Goal: Task Accomplishment & Management: Complete application form

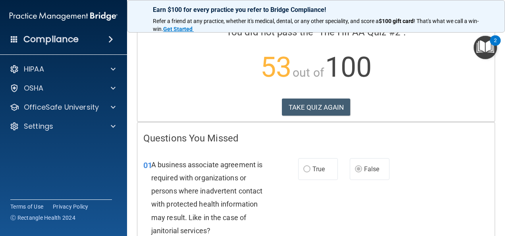
scroll to position [71, 0]
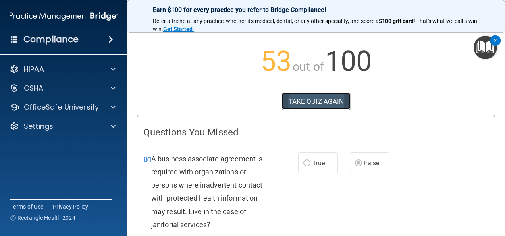
click at [311, 101] on button "TAKE QUIZ AGAIN" at bounding box center [316, 100] width 69 height 17
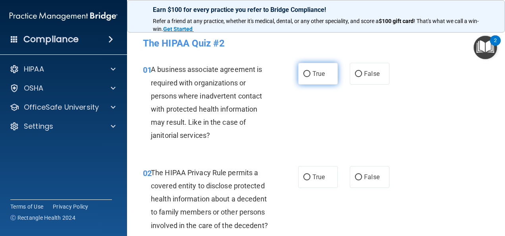
click at [303, 75] on input "True" at bounding box center [306, 74] width 7 height 6
radio input "true"
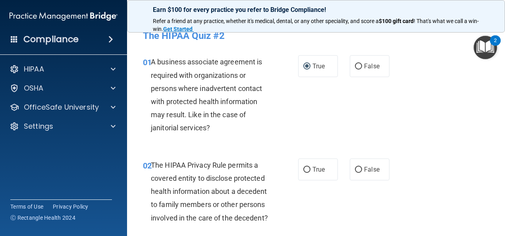
scroll to position [8, 0]
click at [356, 65] on input "False" at bounding box center [358, 66] width 7 height 6
radio input "true"
radio input "false"
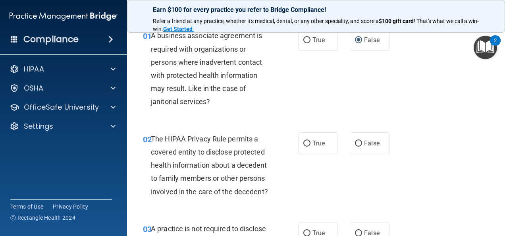
scroll to position [34, 0]
click at [306, 141] on input "True" at bounding box center [306, 143] width 7 height 6
radio input "true"
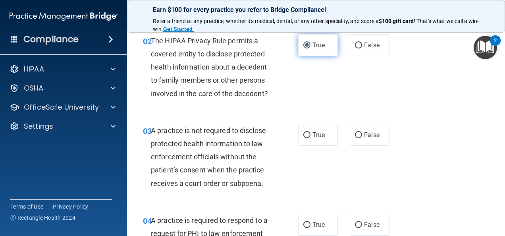
scroll to position [151, 0]
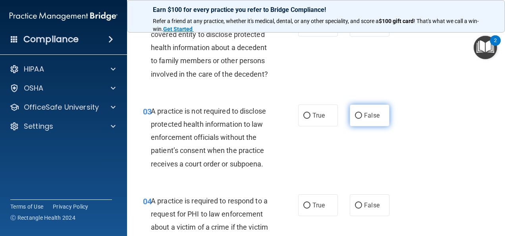
click at [355, 119] on input "False" at bounding box center [358, 116] width 7 height 6
radio input "true"
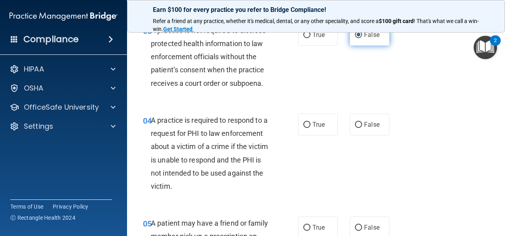
scroll to position [234, 0]
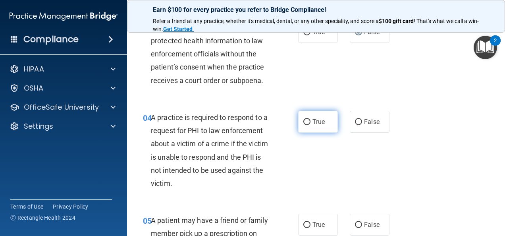
click at [306, 125] on input "True" at bounding box center [306, 122] width 7 height 6
radio input "true"
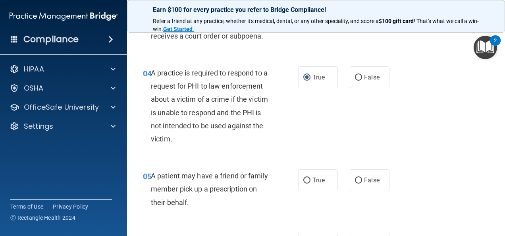
scroll to position [311, 0]
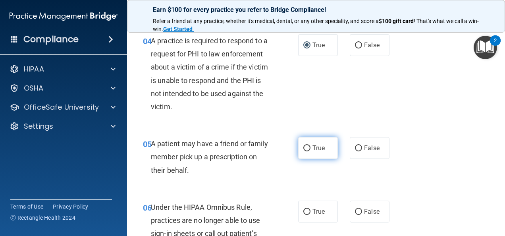
click at [306, 151] on input "True" at bounding box center [306, 148] width 7 height 6
radio input "true"
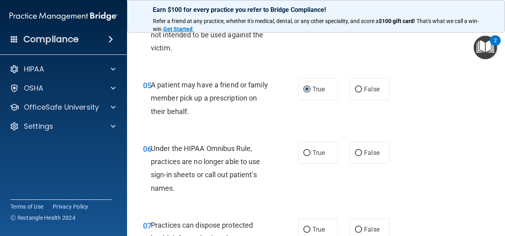
scroll to position [370, 0]
click at [355, 156] on input "False" at bounding box center [358, 153] width 7 height 6
radio input "true"
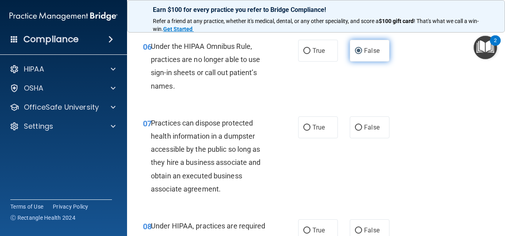
scroll to position [472, 0]
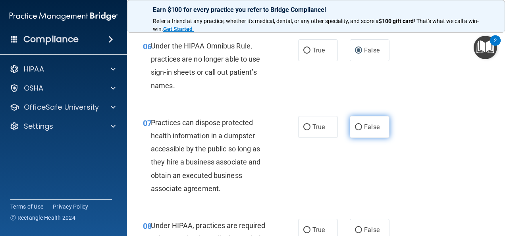
click at [355, 130] on input "False" at bounding box center [358, 127] width 7 height 6
radio input "true"
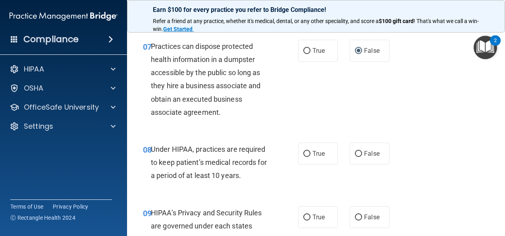
scroll to position [549, 0]
click at [307, 164] on label "True" at bounding box center [318, 153] width 40 height 22
click at [307, 156] on input "True" at bounding box center [306, 153] width 7 height 6
radio input "true"
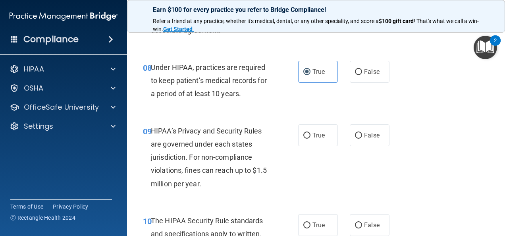
scroll to position [630, 0]
click at [307, 146] on label "True" at bounding box center [318, 135] width 40 height 22
click at [307, 138] on input "True" at bounding box center [306, 135] width 7 height 6
radio input "true"
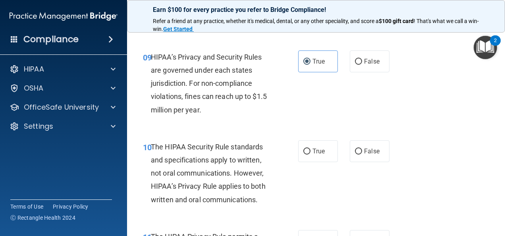
scroll to position [707, 0]
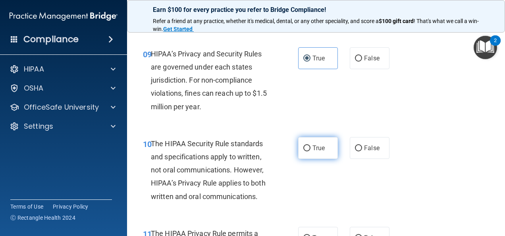
click at [305, 151] on input "True" at bounding box center [306, 148] width 7 height 6
radio input "true"
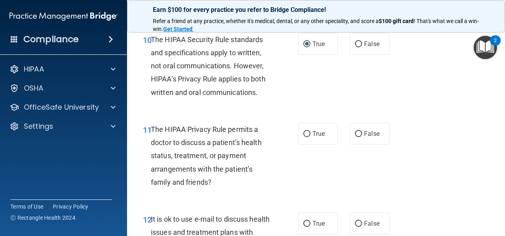
scroll to position [812, 0]
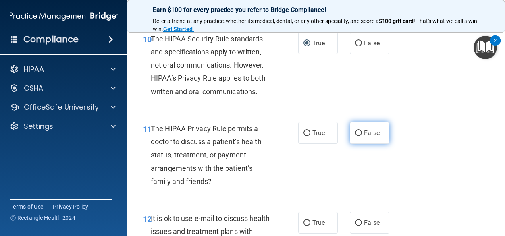
click at [355, 136] on input "False" at bounding box center [358, 133] width 7 height 6
radio input "true"
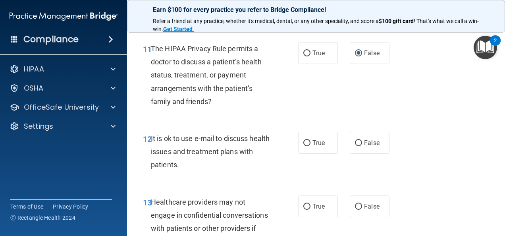
scroll to position [892, 0]
click at [355, 146] on input "False" at bounding box center [358, 143] width 7 height 6
radio input "true"
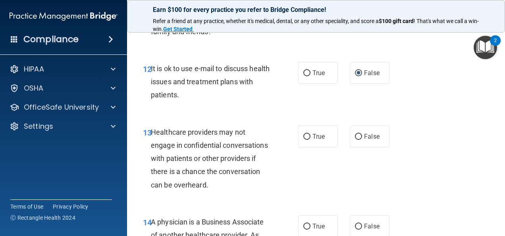
scroll to position [975, 0]
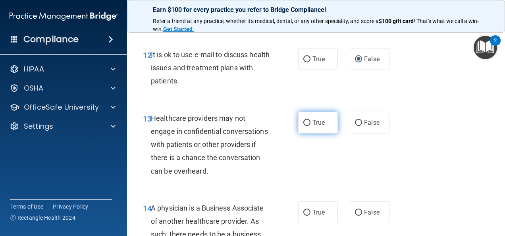
click at [306, 126] on input "True" at bounding box center [306, 123] width 7 height 6
radio input "true"
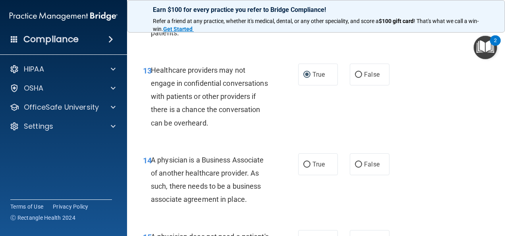
scroll to position [1024, 0]
click at [303, 167] on input "True" at bounding box center [306, 164] width 7 height 6
radio input "true"
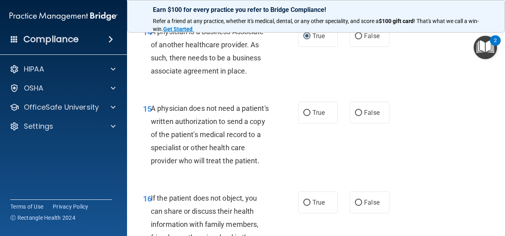
scroll to position [1152, 0]
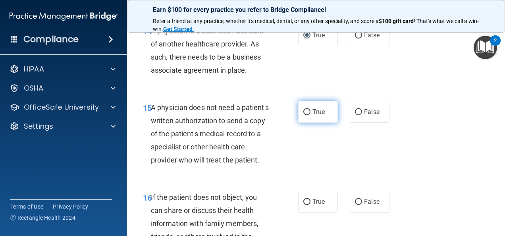
click at [305, 115] on input "True" at bounding box center [306, 112] width 7 height 6
radio input "true"
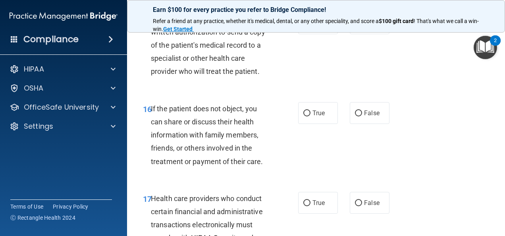
scroll to position [1241, 0]
click at [299, 123] on label "True" at bounding box center [318, 113] width 40 height 22
click at [303, 116] on input "True" at bounding box center [306, 113] width 7 height 6
radio input "true"
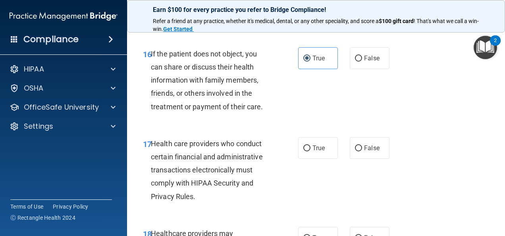
scroll to position [1308, 0]
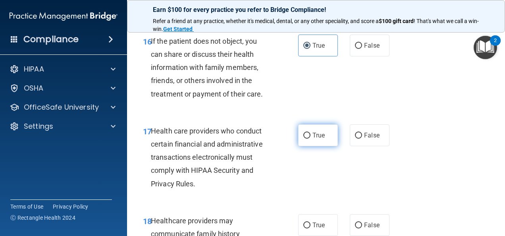
click at [303, 138] on input "True" at bounding box center [306, 136] width 7 height 6
radio input "true"
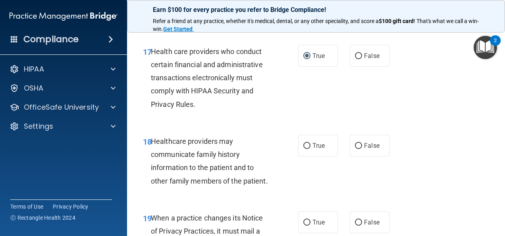
scroll to position [1393, 0]
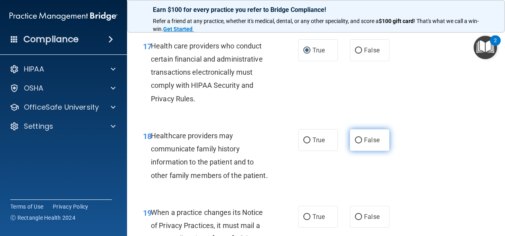
click at [355, 143] on input "False" at bounding box center [358, 140] width 7 height 6
radio input "true"
click at [355, 143] on input "False" at bounding box center [358, 140] width 7 height 6
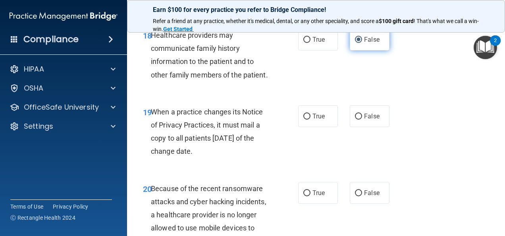
scroll to position [1495, 0]
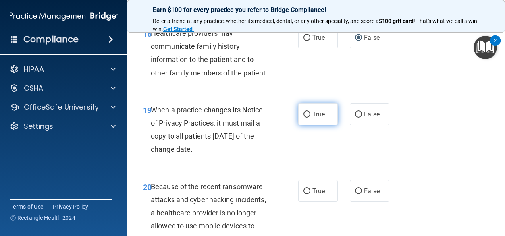
click at [303, 117] on input "True" at bounding box center [306, 114] width 7 height 6
radio input "true"
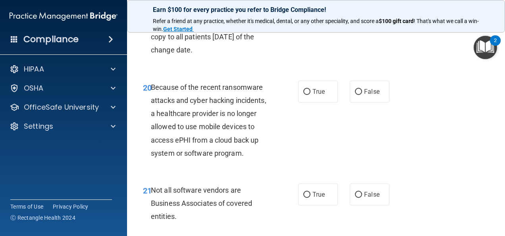
scroll to position [1596, 0]
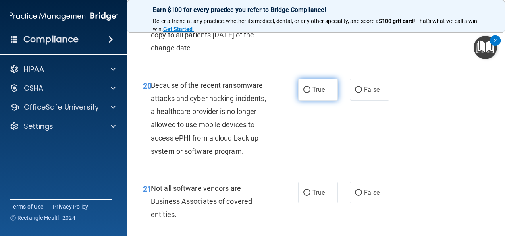
click at [303, 93] on input "True" at bounding box center [306, 90] width 7 height 6
radio input "true"
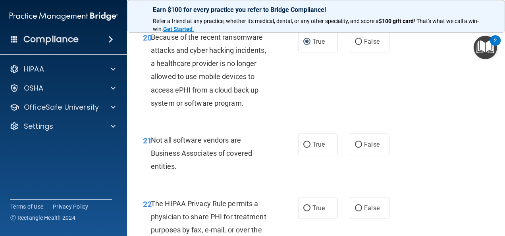
scroll to position [1645, 0]
click at [304, 147] on input "True" at bounding box center [306, 144] width 7 height 6
radio input "true"
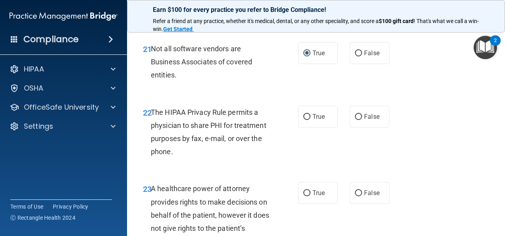
scroll to position [1736, 0]
click at [303, 119] on input "True" at bounding box center [306, 116] width 7 height 6
radio input "true"
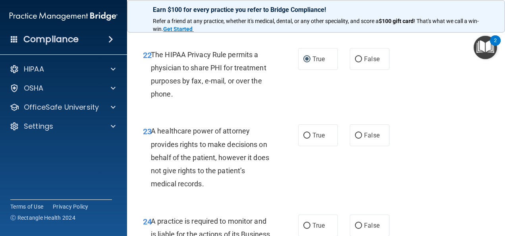
scroll to position [1843, 0]
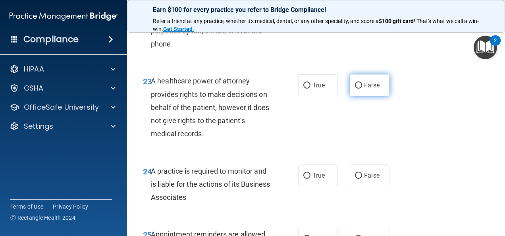
click at [357, 88] on input "False" at bounding box center [358, 86] width 7 height 6
radio input "true"
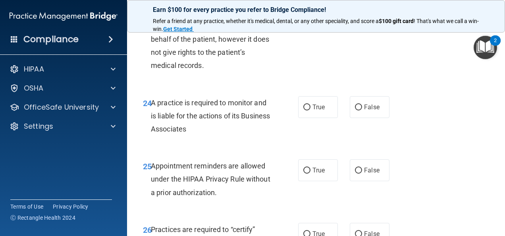
scroll to position [1919, 0]
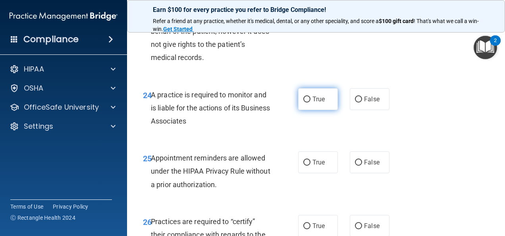
click at [303, 102] on input "True" at bounding box center [306, 99] width 7 height 6
radio input "true"
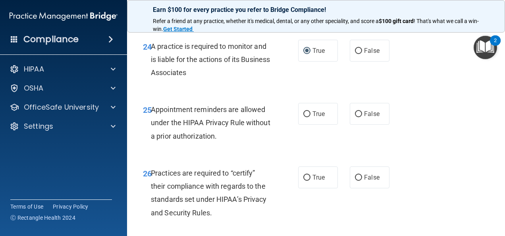
scroll to position [1968, 0]
click at [303, 117] on input "True" at bounding box center [306, 114] width 7 height 6
radio input "true"
click at [355, 117] on input "False" at bounding box center [358, 114] width 7 height 6
radio input "true"
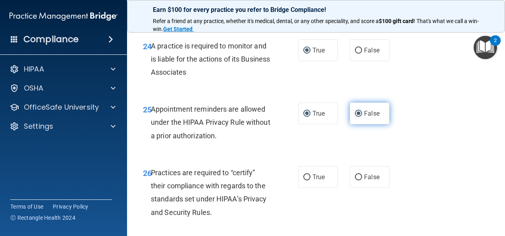
radio input "false"
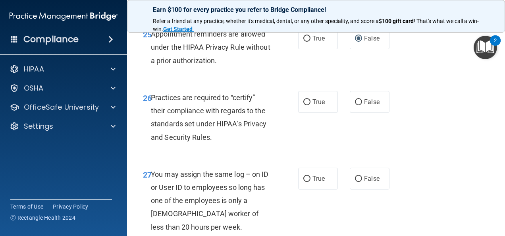
scroll to position [2044, 0]
click at [306, 105] on input "True" at bounding box center [306, 102] width 7 height 6
radio input "true"
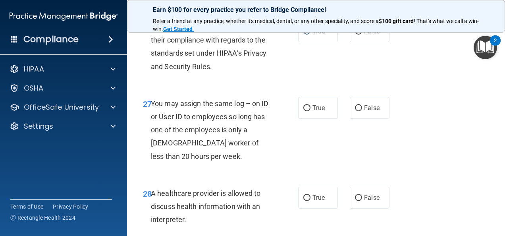
scroll to position [2114, 0]
click at [355, 111] on input "False" at bounding box center [358, 108] width 7 height 6
radio input "true"
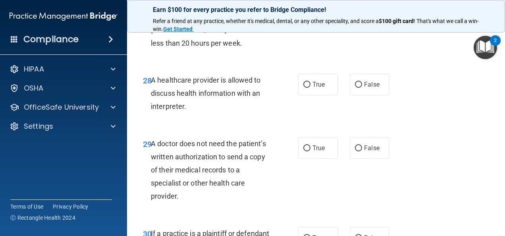
scroll to position [2227, 0]
click at [303, 87] on input "True" at bounding box center [306, 84] width 7 height 6
radio input "true"
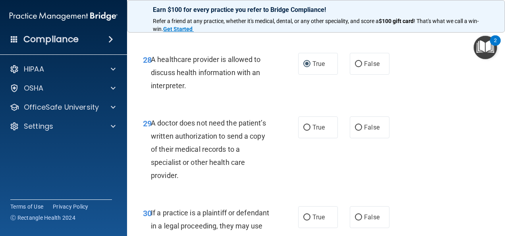
scroll to position [2248, 0]
click at [304, 130] on input "True" at bounding box center [306, 127] width 7 height 6
radio input "true"
click at [355, 130] on input "False" at bounding box center [358, 127] width 7 height 6
radio input "true"
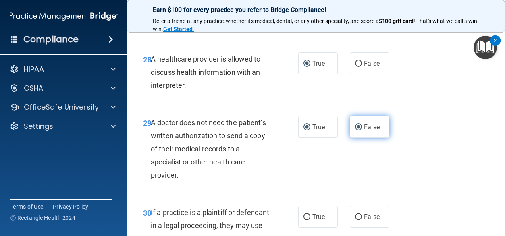
radio input "false"
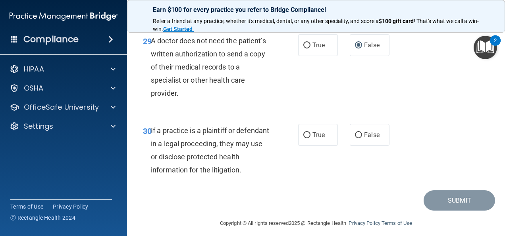
scroll to position [2347, 0]
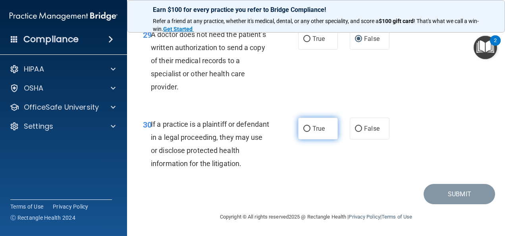
click at [303, 132] on input "True" at bounding box center [306, 129] width 7 height 6
radio input "true"
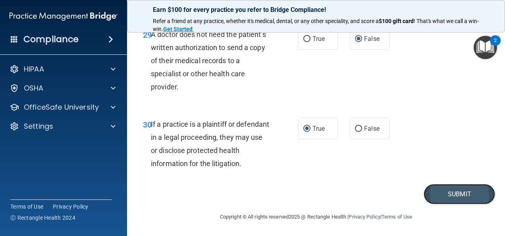
click at [450, 204] on button "Submit" at bounding box center [458, 194] width 71 height 20
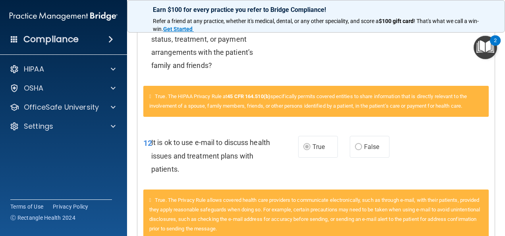
scroll to position [471, 0]
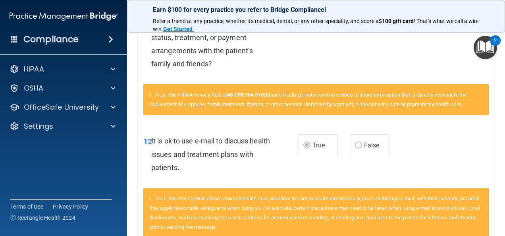
click at [399, 144] on div "12 It is ok to use e-mail to discuss health issues and treatment plans with pat…" at bounding box center [315, 155] width 357 height 63
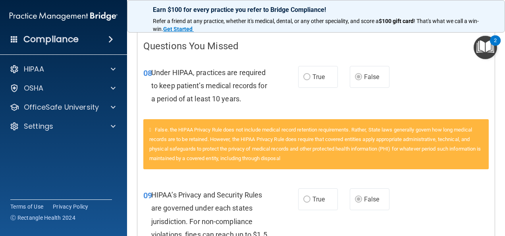
scroll to position [0, 0]
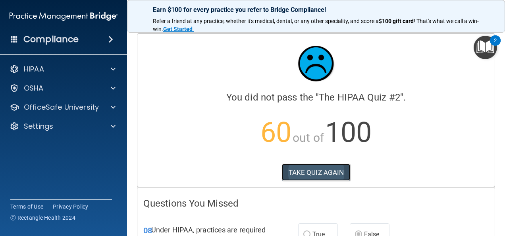
click at [329, 177] on button "TAKE QUIZ AGAIN" at bounding box center [316, 171] width 69 height 17
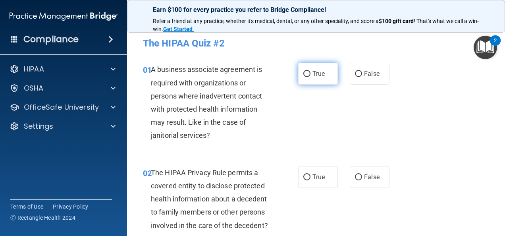
click at [303, 71] on input "True" at bounding box center [306, 74] width 7 height 6
radio input "true"
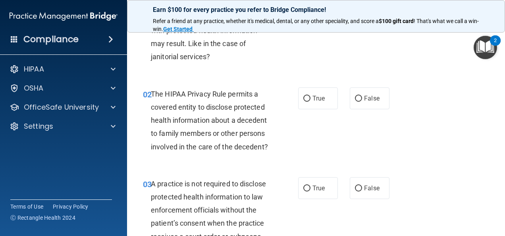
scroll to position [84, 0]
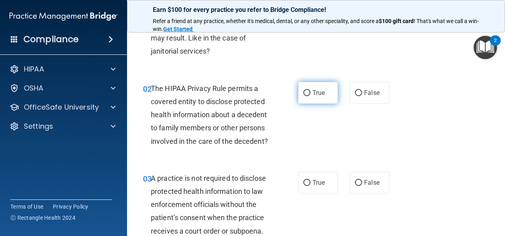
click at [306, 90] on input "True" at bounding box center [306, 93] width 7 height 6
radio input "true"
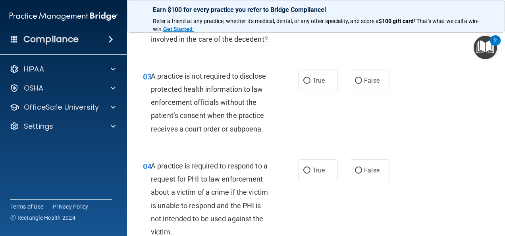
scroll to position [186, 0]
click at [355, 83] on input "False" at bounding box center [358, 80] width 7 height 6
radio input "true"
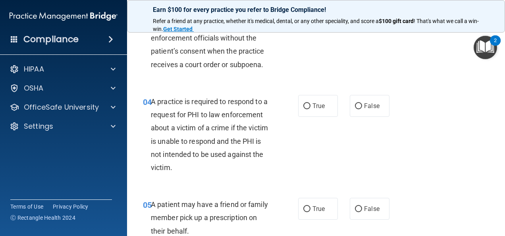
scroll to position [251, 0]
click at [305, 109] on input "True" at bounding box center [306, 106] width 7 height 6
radio input "true"
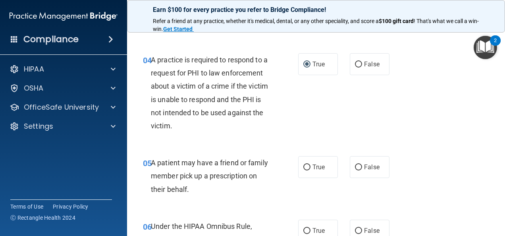
scroll to position [293, 0]
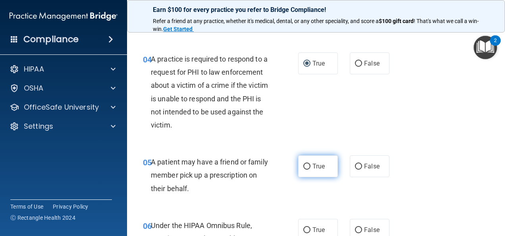
click at [306, 169] on input "True" at bounding box center [306, 166] width 7 height 6
radio input "true"
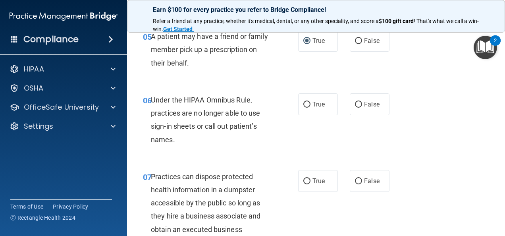
scroll to position [417, 0]
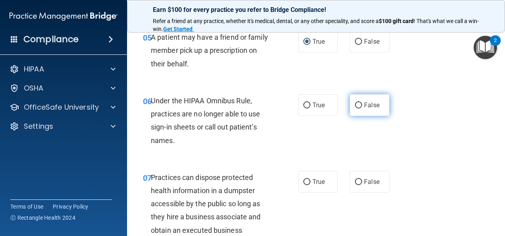
click at [355, 108] on input "False" at bounding box center [358, 105] width 7 height 6
radio input "true"
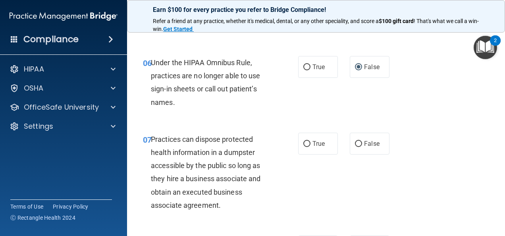
scroll to position [456, 0]
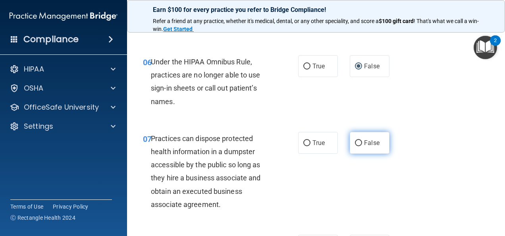
click at [350, 154] on label "False" at bounding box center [370, 143] width 40 height 22
click at [355, 146] on input "False" at bounding box center [358, 143] width 7 height 6
radio input "true"
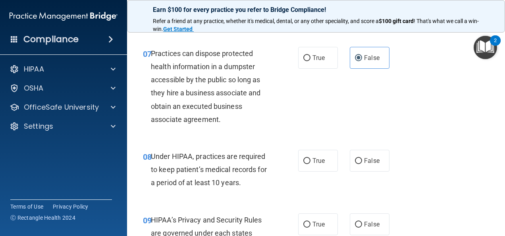
scroll to position [542, 0]
click at [355, 163] on input "False" at bounding box center [358, 161] width 7 height 6
radio input "true"
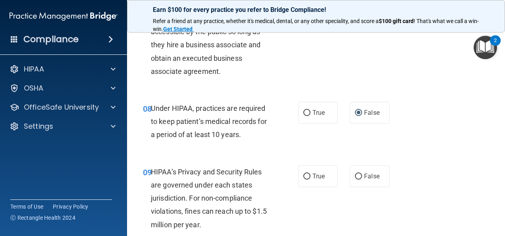
scroll to position [592, 0]
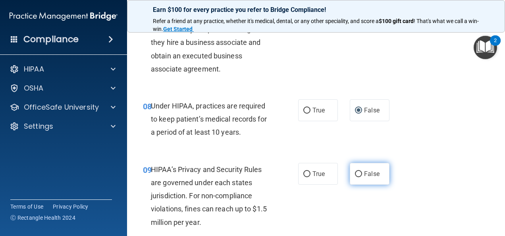
click at [355, 177] on input "False" at bounding box center [358, 174] width 7 height 6
radio input "true"
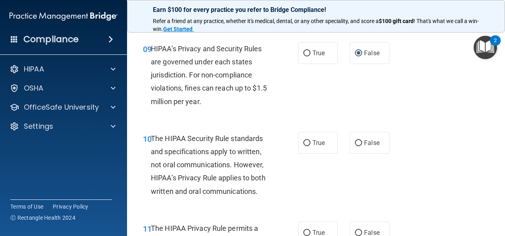
scroll to position [734, 0]
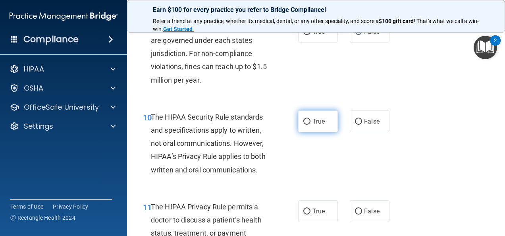
click at [304, 129] on label "True" at bounding box center [318, 121] width 40 height 22
click at [304, 125] on input "True" at bounding box center [306, 122] width 7 height 6
radio input "true"
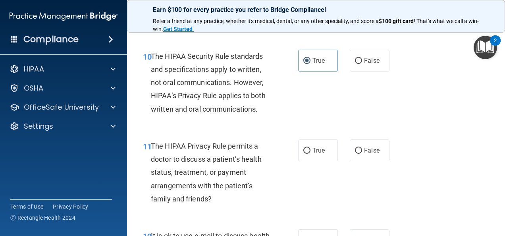
scroll to position [797, 0]
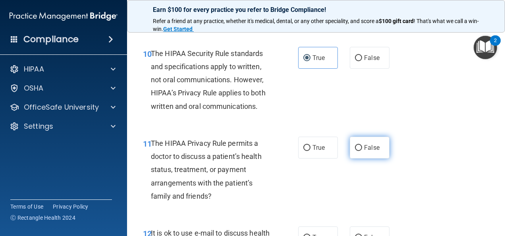
click at [353, 158] on label "False" at bounding box center [370, 147] width 40 height 22
click at [355, 151] on input "False" at bounding box center [358, 148] width 7 height 6
radio input "true"
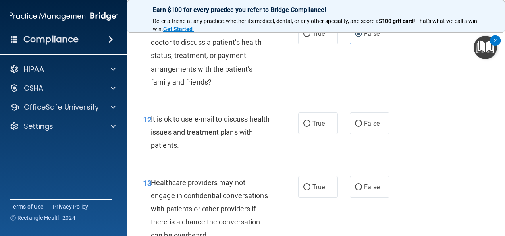
scroll to position [911, 0]
click at [307, 134] on label "True" at bounding box center [318, 123] width 40 height 22
click at [307, 126] on input "True" at bounding box center [306, 123] width 7 height 6
radio input "true"
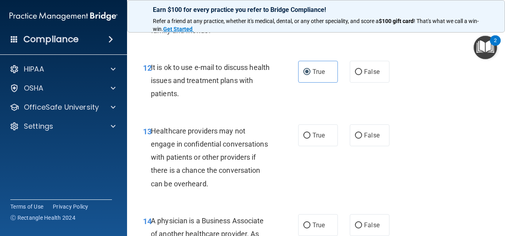
scroll to position [963, 0]
click at [305, 138] on input "True" at bounding box center [306, 135] width 7 height 6
radio input "true"
click at [355, 138] on input "False" at bounding box center [358, 135] width 7 height 6
radio input "true"
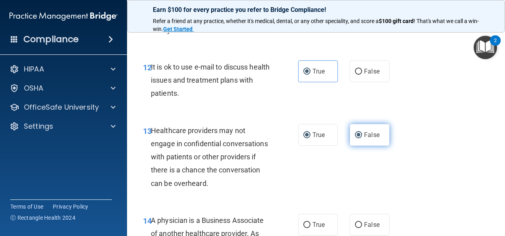
radio input "false"
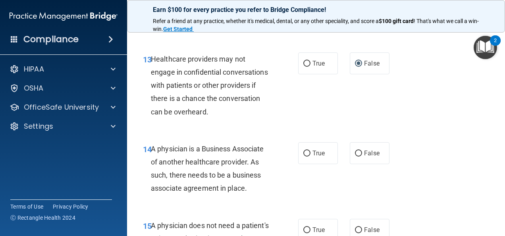
scroll to position [1036, 0]
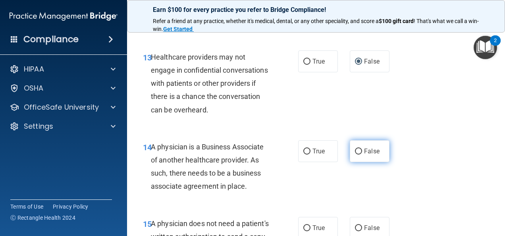
click at [356, 154] on input "False" at bounding box center [358, 151] width 7 height 6
radio input "true"
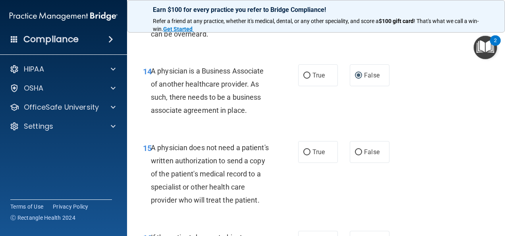
scroll to position [1114, 0]
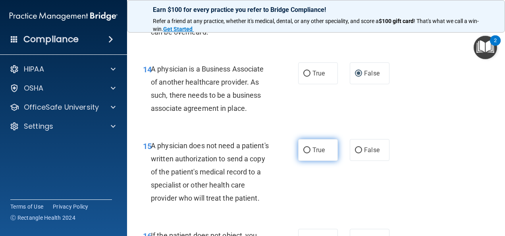
click at [305, 161] on label "True" at bounding box center [318, 150] width 40 height 22
click at [305, 153] on input "True" at bounding box center [306, 150] width 7 height 6
radio input "true"
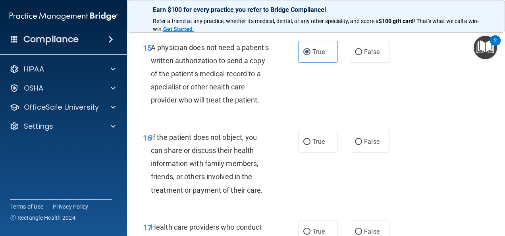
scroll to position [1219, 0]
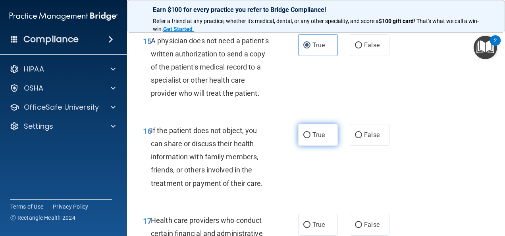
click at [304, 138] on input "True" at bounding box center [306, 135] width 7 height 6
radio input "true"
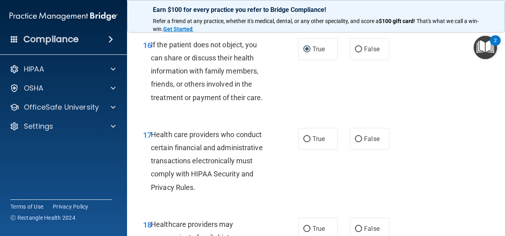
scroll to position [1305, 0]
click at [304, 142] on input "True" at bounding box center [306, 139] width 7 height 6
radio input "true"
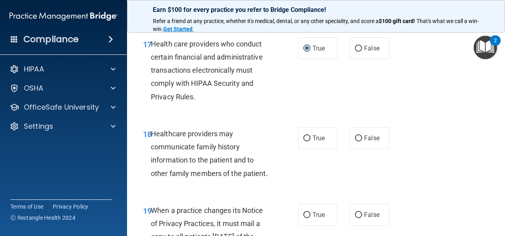
scroll to position [1395, 0]
click at [355, 141] on input "False" at bounding box center [358, 138] width 7 height 6
radio input "true"
click at [318, 184] on div "18 Healthcare providers may communicate family history information to the patie…" at bounding box center [316, 155] width 358 height 77
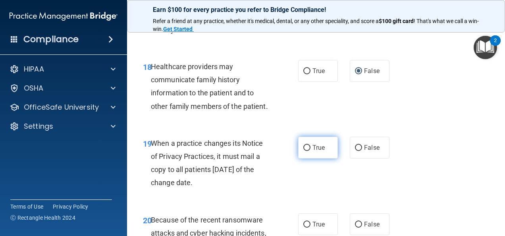
scroll to position [1460, 0]
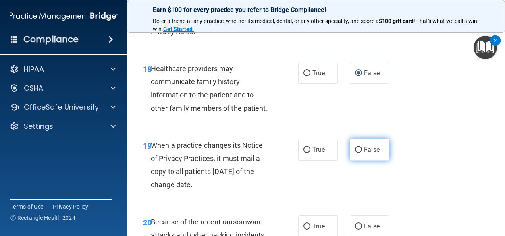
click at [355, 153] on input "False" at bounding box center [358, 150] width 7 height 6
radio input "true"
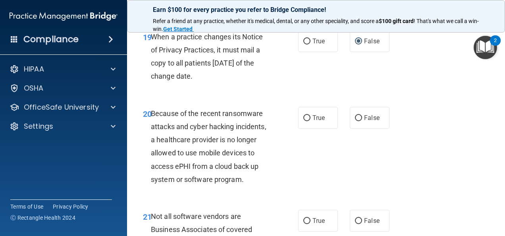
scroll to position [1568, 0]
click at [354, 129] on label "False" at bounding box center [370, 118] width 40 height 22
click at [355, 121] on input "False" at bounding box center [358, 118] width 7 height 6
radio input "true"
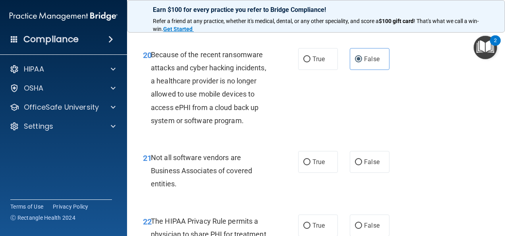
scroll to position [1627, 0]
click at [305, 165] on input "True" at bounding box center [306, 162] width 7 height 6
radio input "true"
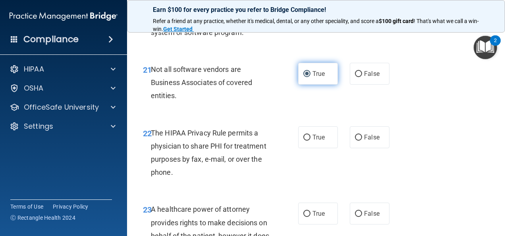
scroll to position [1715, 0]
click at [305, 140] on input "True" at bounding box center [306, 137] width 7 height 6
radio input "true"
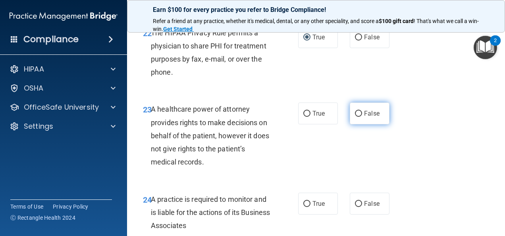
scroll to position [1815, 0]
click at [356, 124] on label "False" at bounding box center [370, 113] width 40 height 22
click at [356, 116] on input "False" at bounding box center [358, 113] width 7 height 6
radio input "true"
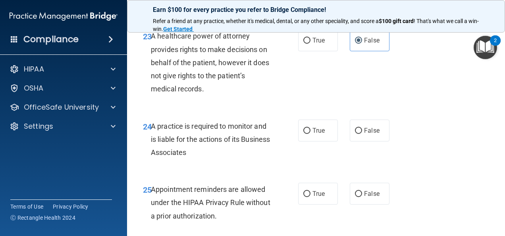
scroll to position [1889, 0]
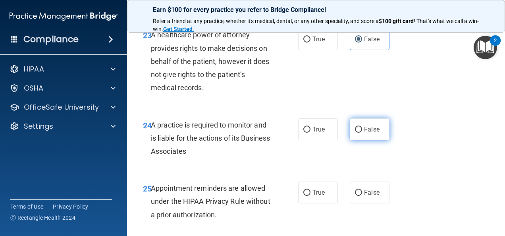
click at [356, 133] on input "False" at bounding box center [358, 130] width 7 height 6
radio input "true"
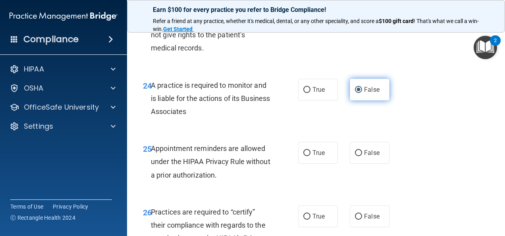
scroll to position [1929, 0]
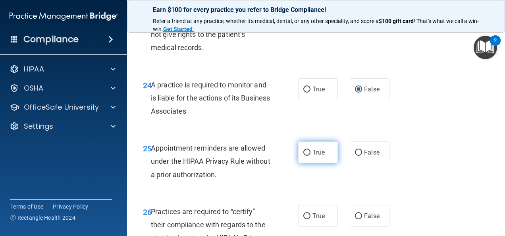
click at [305, 156] on input "True" at bounding box center [306, 153] width 7 height 6
radio input "true"
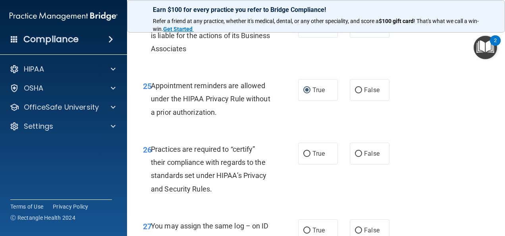
scroll to position [1998, 0]
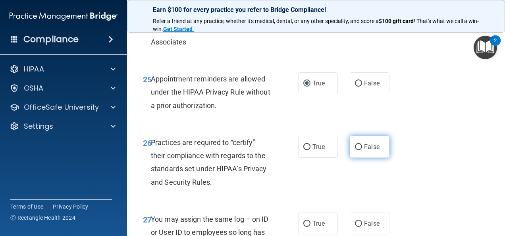
click at [356, 150] on input "False" at bounding box center [358, 147] width 7 height 6
radio input "true"
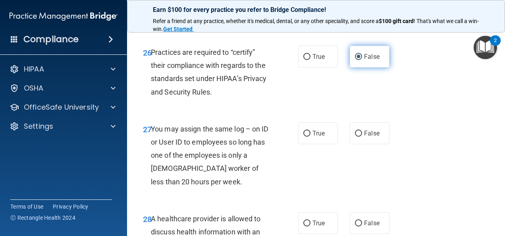
scroll to position [2098, 0]
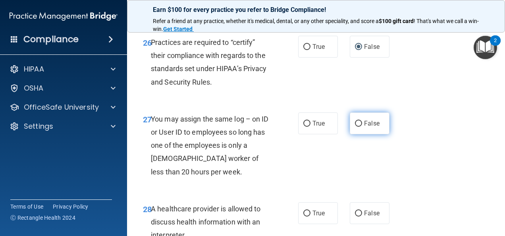
click at [350, 134] on label "False" at bounding box center [370, 123] width 40 height 22
click at [355, 127] on input "False" at bounding box center [358, 124] width 7 height 6
radio input "true"
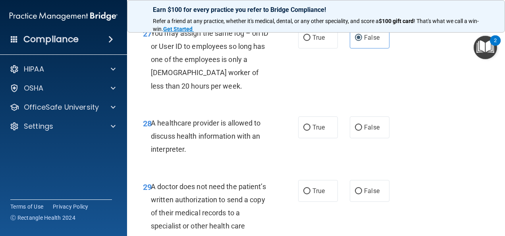
scroll to position [2184, 0]
click at [307, 138] on label "True" at bounding box center [318, 127] width 40 height 22
click at [307, 130] on input "True" at bounding box center [306, 127] width 7 height 6
radio input "true"
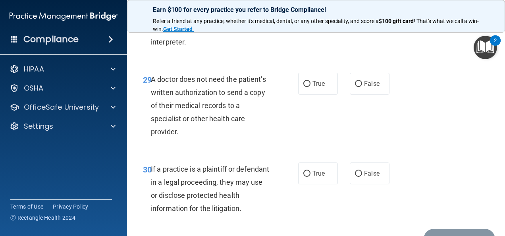
scroll to position [2296, 0]
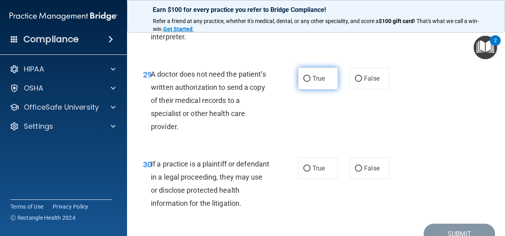
click at [304, 82] on input "True" at bounding box center [306, 79] width 7 height 6
radio input "true"
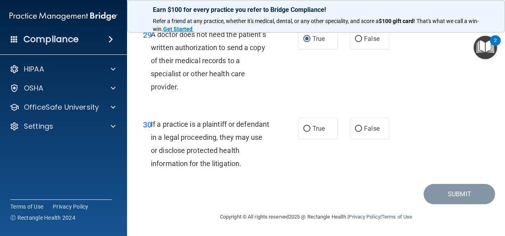
scroll to position [2341, 0]
click at [305, 132] on input "True" at bounding box center [306, 129] width 7 height 6
radio input "true"
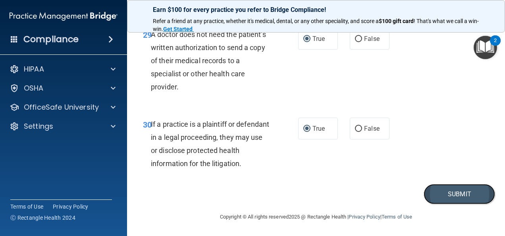
click at [425, 204] on button "Submit" at bounding box center [458, 194] width 71 height 20
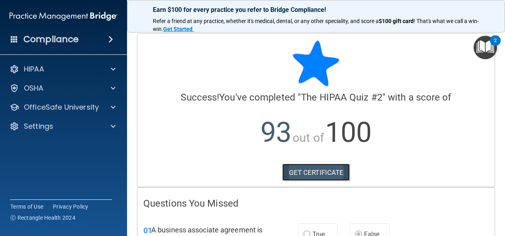
click at [336, 175] on link "GET CERTIFICATE" at bounding box center [316, 171] width 68 height 17
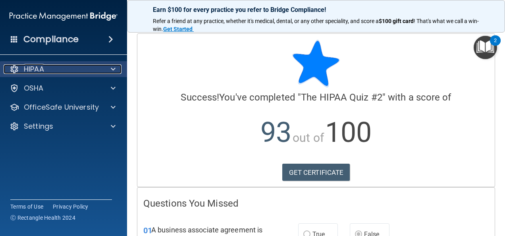
click at [54, 72] on div "HIPAA" at bounding box center [53, 69] width 98 height 10
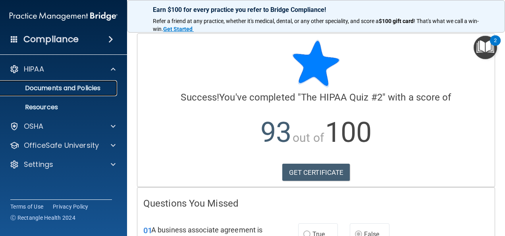
click at [51, 84] on p "Documents and Policies" at bounding box center [59, 88] width 108 height 8
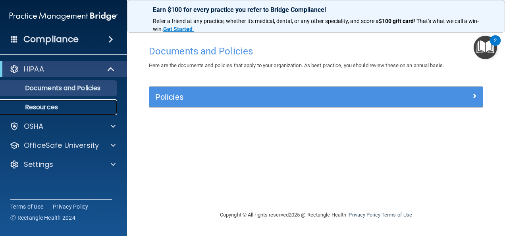
click at [45, 109] on p "Resources" at bounding box center [59, 107] width 108 height 8
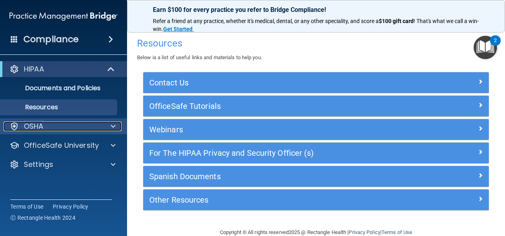
click at [75, 123] on div "OSHA" at bounding box center [53, 126] width 98 height 10
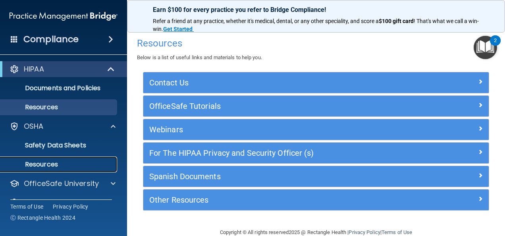
click at [52, 160] on p "Resources" at bounding box center [59, 164] width 108 height 8
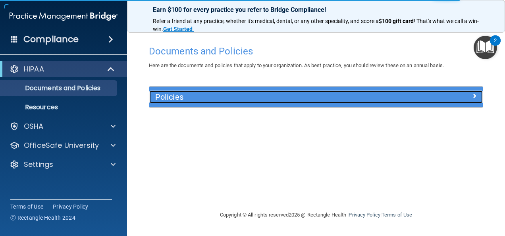
click at [265, 100] on h5 "Policies" at bounding box center [274, 96] width 238 height 9
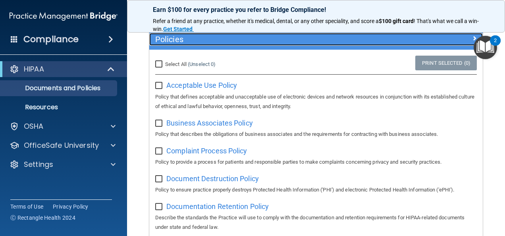
scroll to position [58, 0]
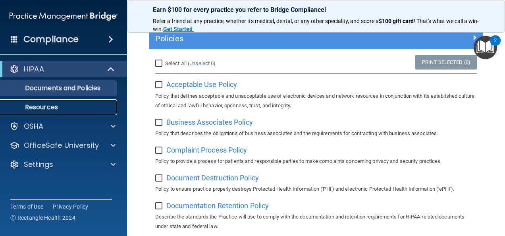
click at [35, 107] on p "Resources" at bounding box center [59, 107] width 108 height 8
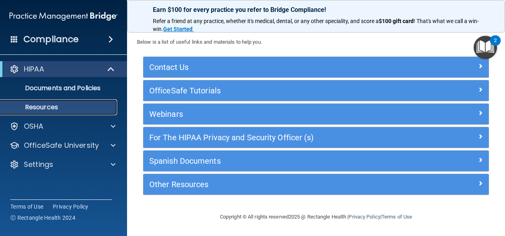
scroll to position [14, 0]
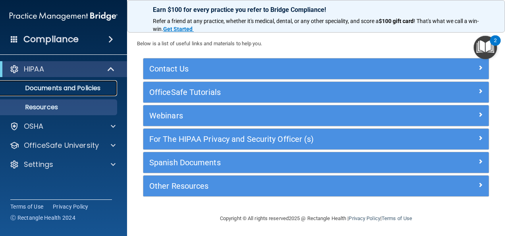
click at [96, 87] on p "Documents and Policies" at bounding box center [59, 88] width 108 height 8
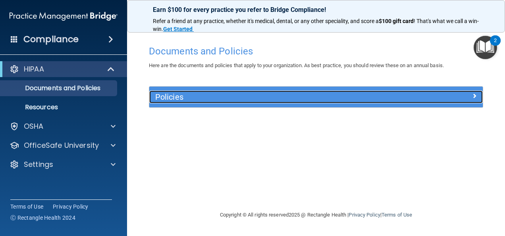
click at [195, 92] on div "Policies" at bounding box center [274, 96] width 250 height 13
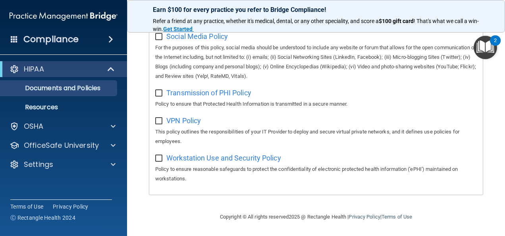
scroll to position [668, 0]
click at [108, 39] on span at bounding box center [110, 40] width 5 height 10
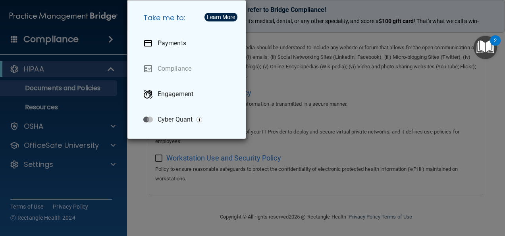
click at [106, 39] on div "Take me to: Payments Compliance Engagement Cyber Quant" at bounding box center [252, 118] width 505 height 236
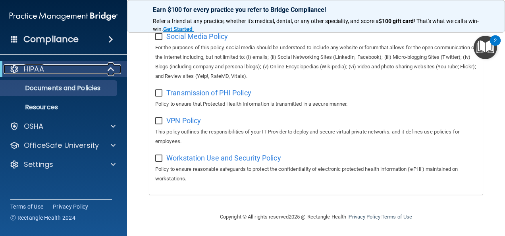
click at [97, 69] on div "HIPAA" at bounding box center [53, 69] width 98 height 10
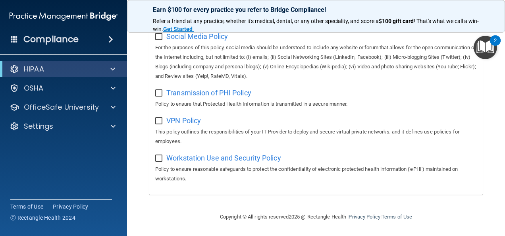
click at [58, 40] on h4 "Compliance" at bounding box center [50, 39] width 55 height 11
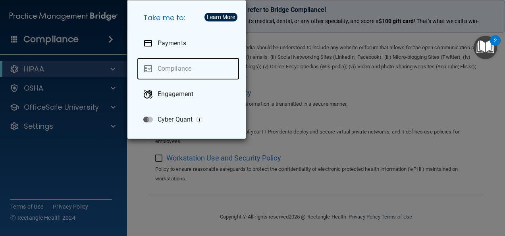
click at [146, 67] on link "Compliance" at bounding box center [188, 69] width 102 height 22
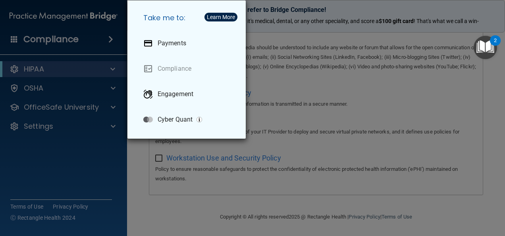
click at [83, 41] on div "Take me to: Payments Compliance Engagement Cyber Quant" at bounding box center [252, 118] width 505 height 236
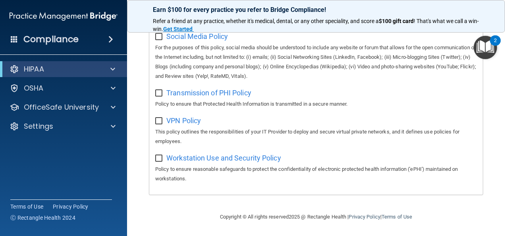
drag, startPoint x: 83, startPoint y: 41, endPoint x: 61, endPoint y: 157, distance: 117.7
click at [61, 157] on div "Compliance HIPAA Documents and Policies Report an Incident Business Associates …" at bounding box center [63, 118] width 127 height 236
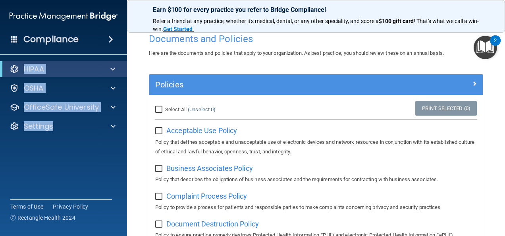
scroll to position [0, 0]
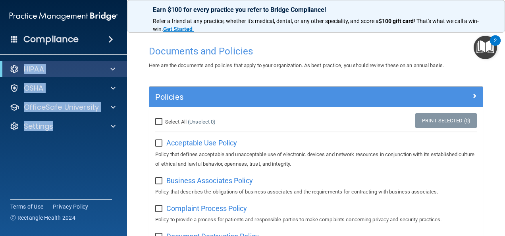
click at [485, 52] on img "Open Resource Center, 2 new notifications" at bounding box center [484, 47] width 23 height 23
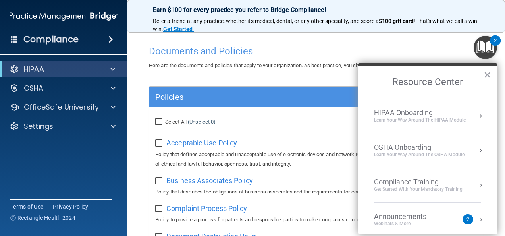
click at [430, 223] on div "Webinars & More" at bounding box center [408, 223] width 68 height 7
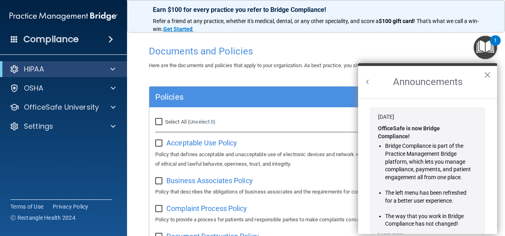
scroll to position [129, 0]
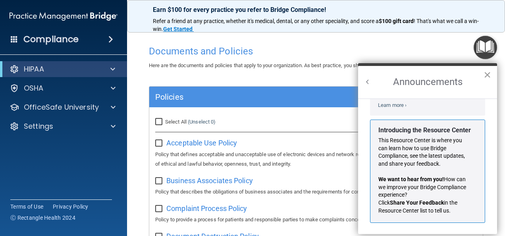
click at [488, 73] on button "×" at bounding box center [487, 74] width 8 height 13
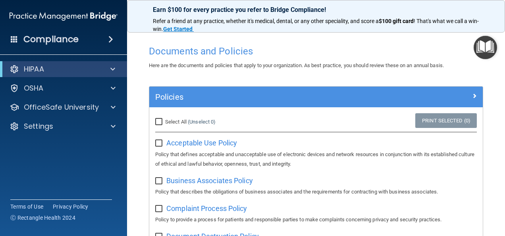
click at [484, 52] on img "Open Resource Center" at bounding box center [484, 47] width 23 height 23
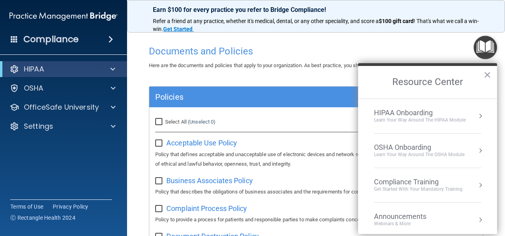
click at [426, 123] on div "Learn Your Way around the HIPAA module" at bounding box center [420, 120] width 92 height 7
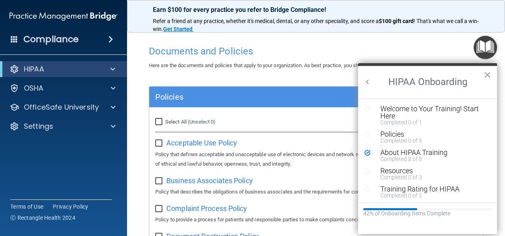
scroll to position [0, 0]
click at [430, 185] on div "Training Rating for HIPAA" at bounding box center [430, 188] width 100 height 7
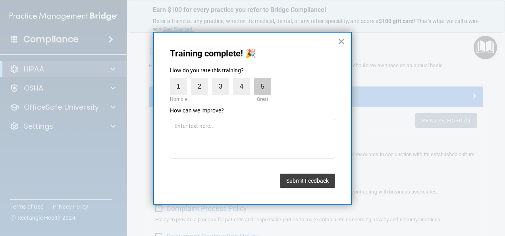
click at [258, 90] on label "5" at bounding box center [262, 86] width 17 height 17
click at [244, 80] on input "5" at bounding box center [244, 80] width 0 height 0
click at [294, 186] on button "Submit Feedback" at bounding box center [307, 180] width 55 height 14
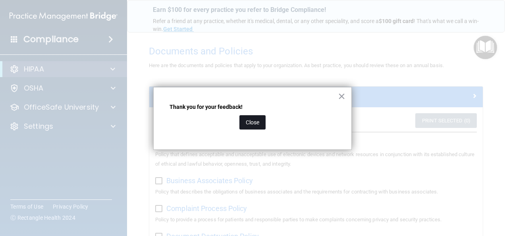
click at [254, 119] on button "Close" at bounding box center [252, 122] width 26 height 14
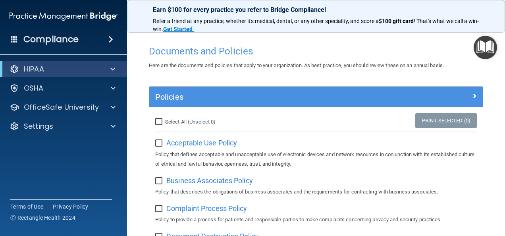
click at [483, 56] on img "Open Resource Center" at bounding box center [484, 47] width 23 height 23
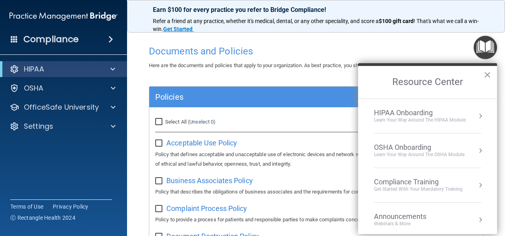
click at [432, 196] on li "Compliance Training Get Started with your mandatory training" at bounding box center [427, 185] width 107 height 35
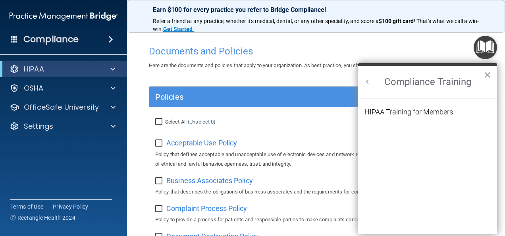
click at [437, 116] on li "HIPAA Training for Members" at bounding box center [427, 116] width 126 height 17
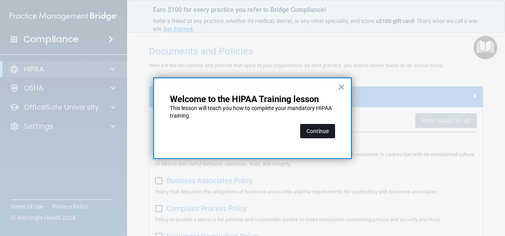
click at [326, 132] on button "Continue" at bounding box center [317, 131] width 35 height 14
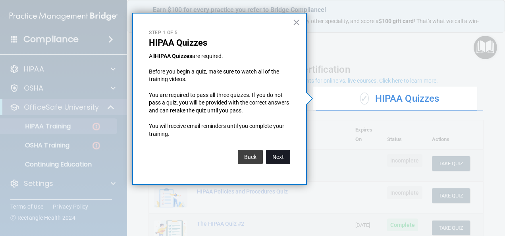
click at [274, 152] on button "Next" at bounding box center [278, 157] width 24 height 14
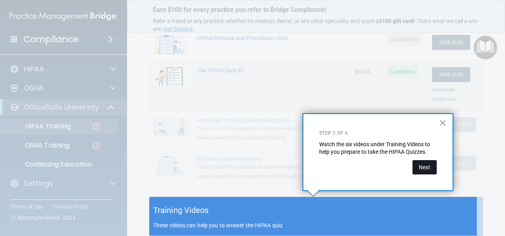
click at [424, 165] on button "Next" at bounding box center [424, 167] width 24 height 14
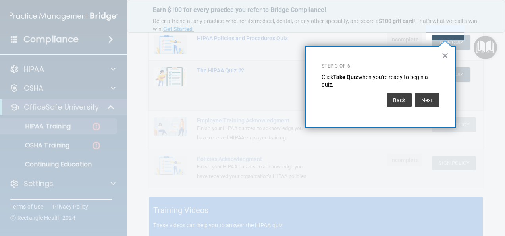
scroll to position [121, 0]
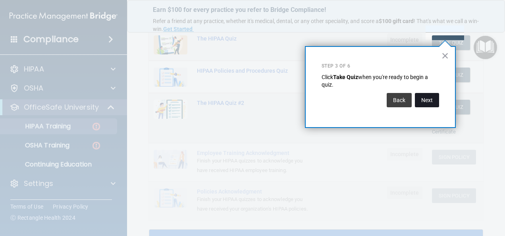
click at [430, 100] on button "Next" at bounding box center [427, 100] width 24 height 14
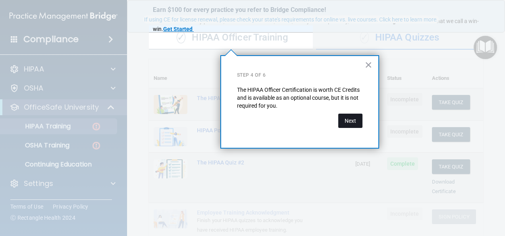
drag, startPoint x: 351, startPoint y: 122, endPoint x: 346, endPoint y: 121, distance: 4.8
click at [346, 121] on button "Next" at bounding box center [350, 120] width 24 height 14
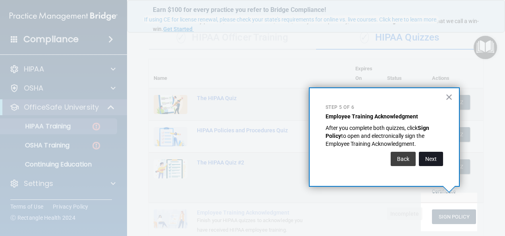
click at [425, 160] on button "Next" at bounding box center [431, 159] width 24 height 14
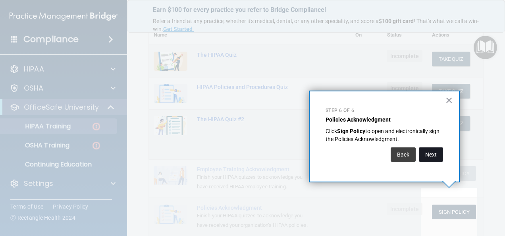
click at [428, 155] on button "Next" at bounding box center [431, 154] width 24 height 14
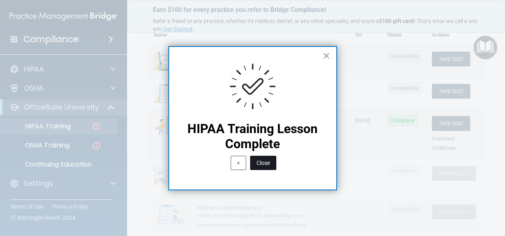
click at [269, 166] on button "Close" at bounding box center [263, 163] width 26 height 14
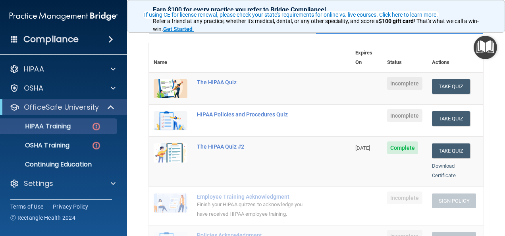
scroll to position [66, 0]
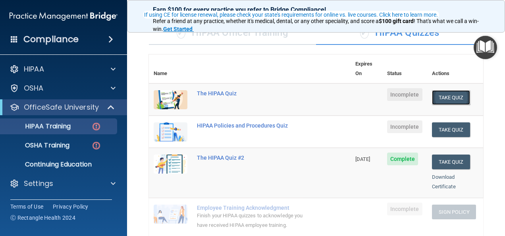
click at [445, 90] on button "Take Quiz" at bounding box center [451, 97] width 38 height 15
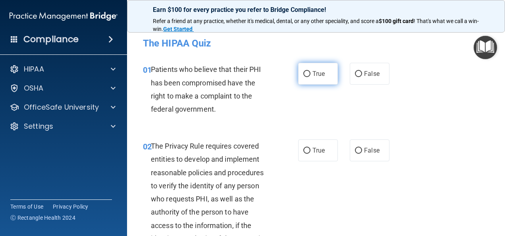
click at [307, 72] on label "True" at bounding box center [318, 74] width 40 height 22
click at [307, 72] on input "True" at bounding box center [306, 74] width 7 height 6
radio input "true"
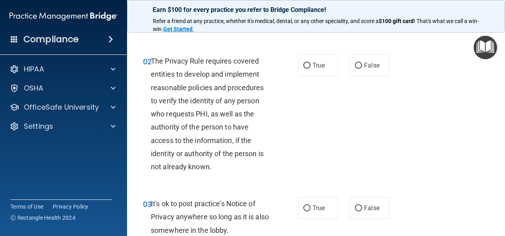
scroll to position [86, 0]
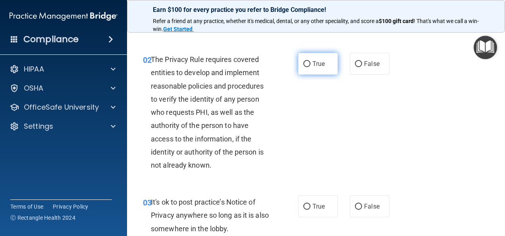
click at [304, 58] on label "True" at bounding box center [318, 64] width 40 height 22
click at [304, 61] on input "True" at bounding box center [306, 64] width 7 height 6
radio input "true"
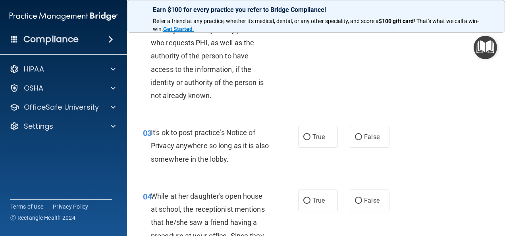
scroll to position [169, 0]
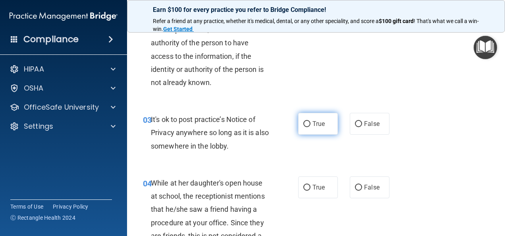
click at [304, 122] on input "True" at bounding box center [306, 124] width 7 height 6
radio input "true"
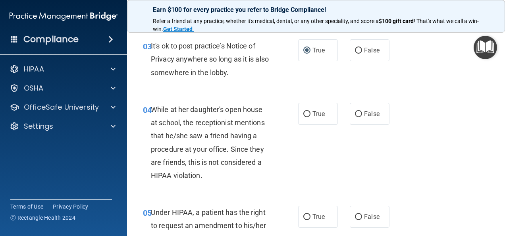
scroll to position [243, 0]
click at [357, 114] on input "False" at bounding box center [358, 114] width 7 height 6
radio input "true"
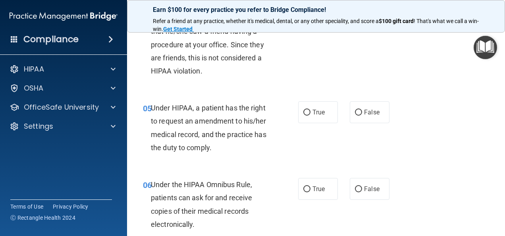
scroll to position [347, 0]
click at [304, 110] on input "True" at bounding box center [306, 112] width 7 height 6
radio input "true"
click at [355, 111] on input "False" at bounding box center [358, 112] width 7 height 6
radio input "true"
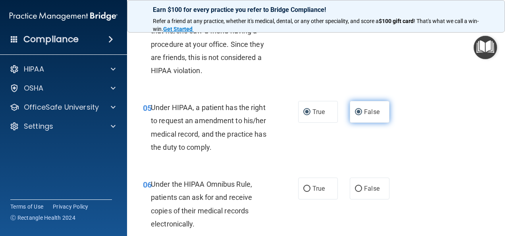
radio input "false"
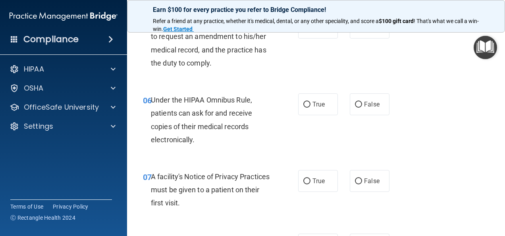
scroll to position [432, 0]
click at [303, 106] on input "True" at bounding box center [306, 104] width 7 height 6
radio input "true"
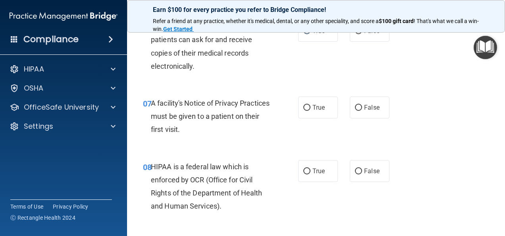
scroll to position [506, 0]
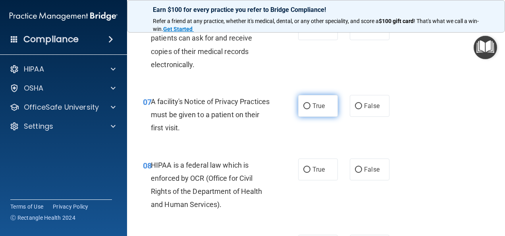
click at [299, 108] on label "True" at bounding box center [318, 106] width 40 height 22
click at [303, 108] on input "True" at bounding box center [306, 106] width 7 height 6
radio input "true"
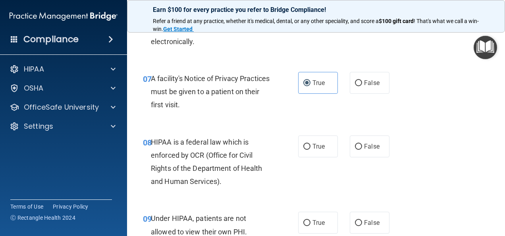
scroll to position [547, 0]
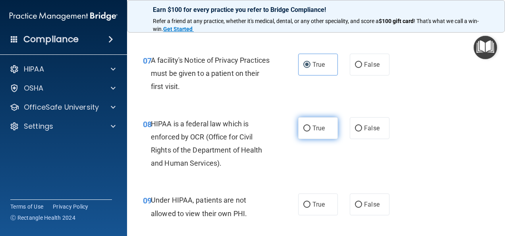
click at [303, 130] on input "True" at bounding box center [306, 128] width 7 height 6
radio input "true"
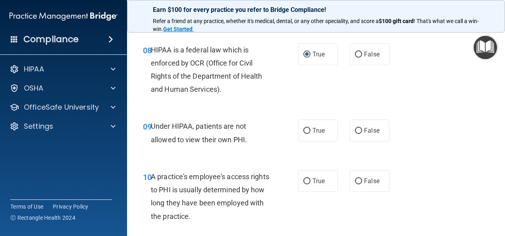
scroll to position [624, 0]
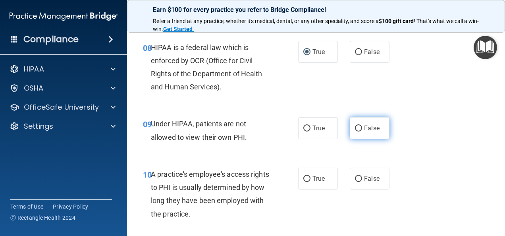
click at [357, 126] on input "False" at bounding box center [358, 128] width 7 height 6
radio input "true"
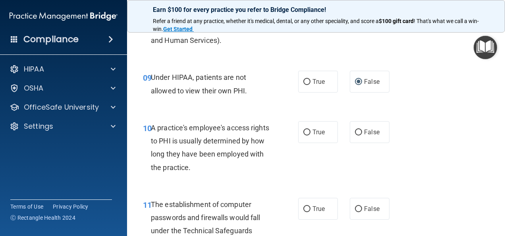
scroll to position [672, 0]
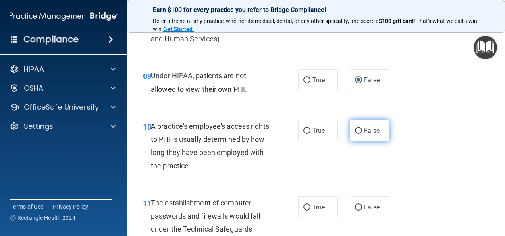
click at [355, 128] on input "False" at bounding box center [358, 131] width 7 height 6
radio input "true"
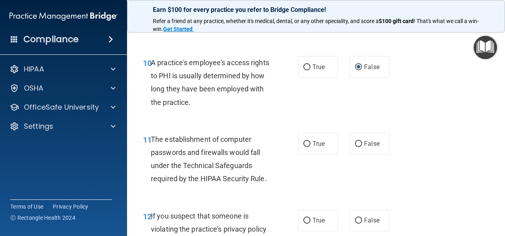
scroll to position [740, 0]
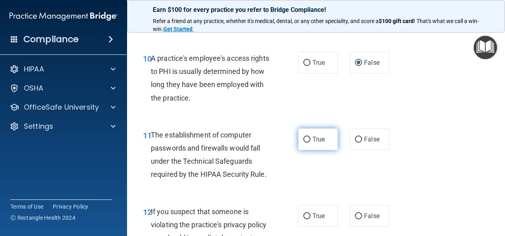
click at [303, 140] on input "True" at bounding box center [306, 139] width 7 height 6
radio input "true"
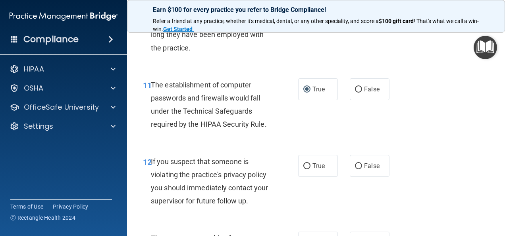
scroll to position [793, 0]
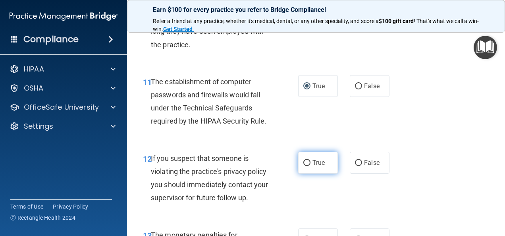
click at [304, 160] on input "True" at bounding box center [306, 163] width 7 height 6
radio input "true"
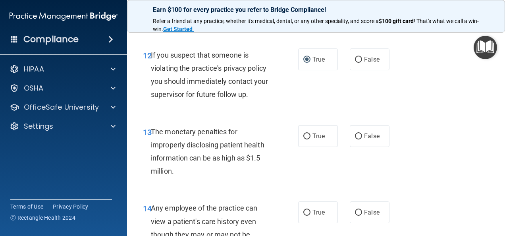
scroll to position [900, 0]
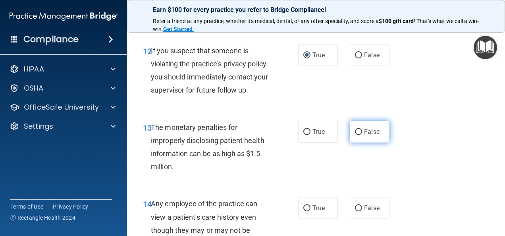
click at [355, 133] on input "False" at bounding box center [358, 132] width 7 height 6
radio input "true"
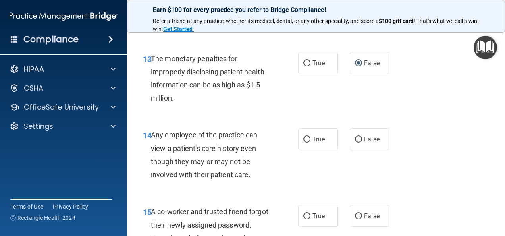
scroll to position [969, 0]
click at [304, 136] on input "True" at bounding box center [306, 139] width 7 height 6
radio input "true"
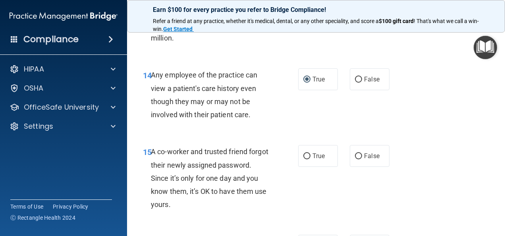
scroll to position [1029, 0]
click at [355, 153] on input "False" at bounding box center [358, 156] width 7 height 6
radio input "true"
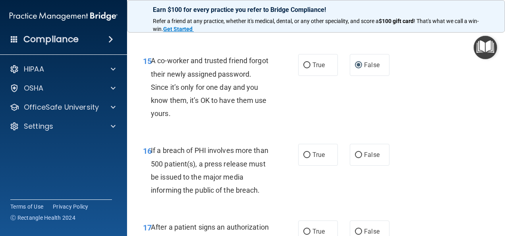
scroll to position [1120, 0]
click at [304, 152] on input "True" at bounding box center [306, 154] width 7 height 6
radio input "true"
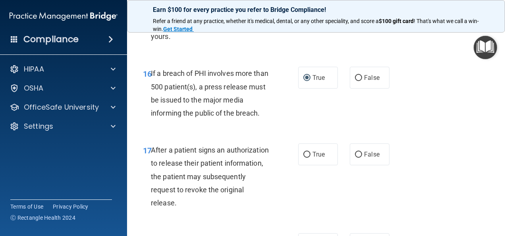
scroll to position [1197, 0]
click at [299, 153] on label "True" at bounding box center [318, 154] width 40 height 22
click at [303, 153] on input "True" at bounding box center [306, 154] width 7 height 6
radio input "true"
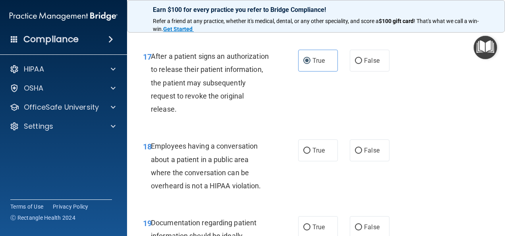
scroll to position [1293, 0]
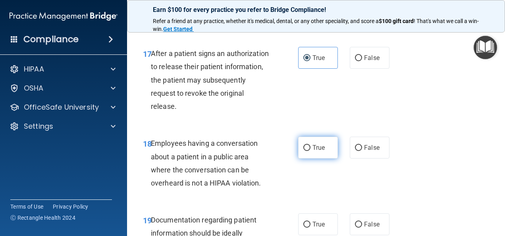
click at [304, 147] on input "True" at bounding box center [306, 148] width 7 height 6
radio input "true"
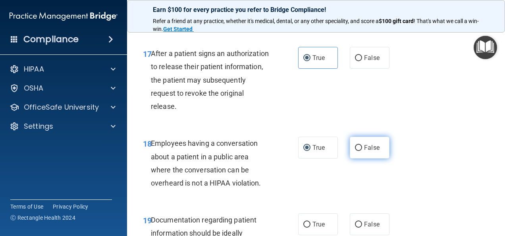
click at [355, 146] on input "False" at bounding box center [358, 148] width 7 height 6
radio input "true"
radio input "false"
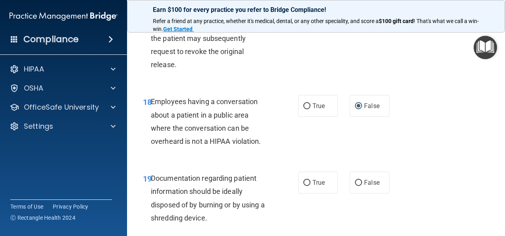
scroll to position [1343, 0]
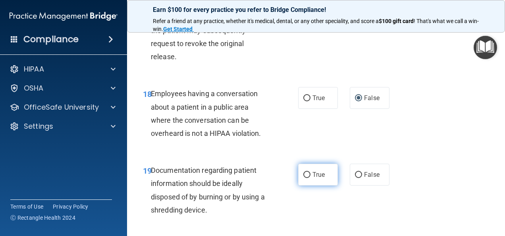
click at [304, 173] on input "True" at bounding box center [306, 175] width 7 height 6
radio input "true"
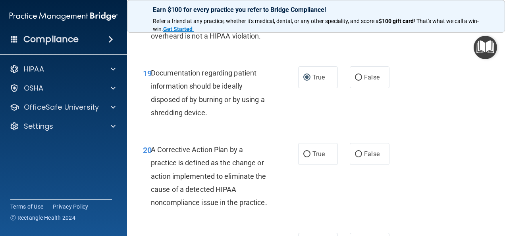
scroll to position [1440, 0]
click at [305, 152] on input "True" at bounding box center [306, 154] width 7 height 6
radio input "true"
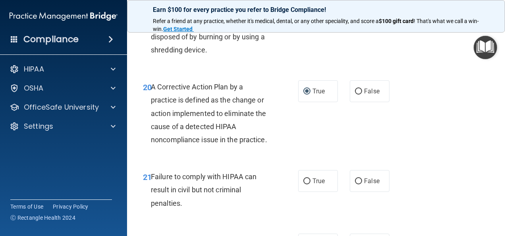
scroll to position [1503, 0]
click at [355, 184] on input "False" at bounding box center [358, 181] width 7 height 6
radio input "true"
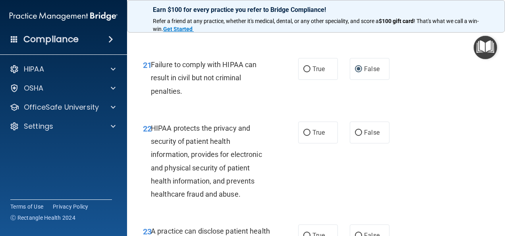
scroll to position [1615, 0]
click at [298, 143] on label "True" at bounding box center [318, 132] width 40 height 22
click at [303, 135] on input "True" at bounding box center [306, 132] width 7 height 6
radio input "true"
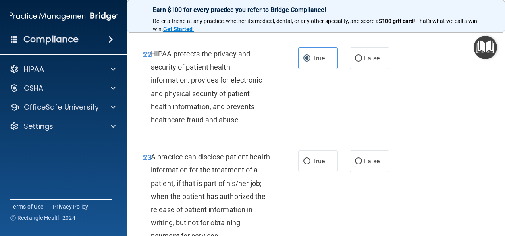
scroll to position [1726, 0]
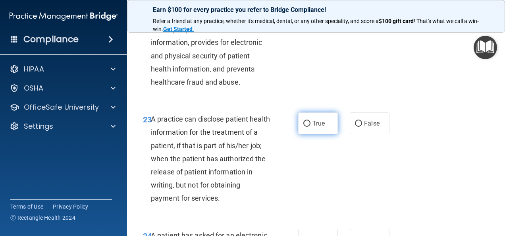
click at [303, 127] on input "True" at bounding box center [306, 124] width 7 height 6
radio input "true"
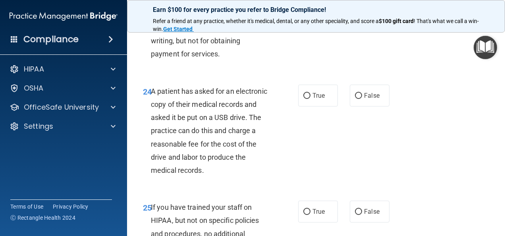
scroll to position [1871, 0]
click at [304, 98] on input "True" at bounding box center [306, 95] width 7 height 6
radio input "true"
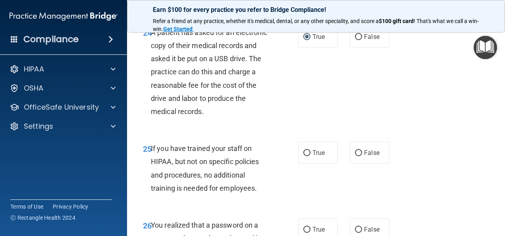
scroll to position [1931, 0]
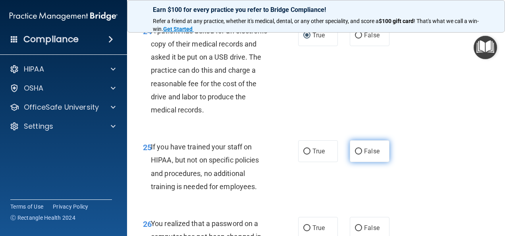
click at [355, 154] on input "False" at bounding box center [358, 151] width 7 height 6
radio input "true"
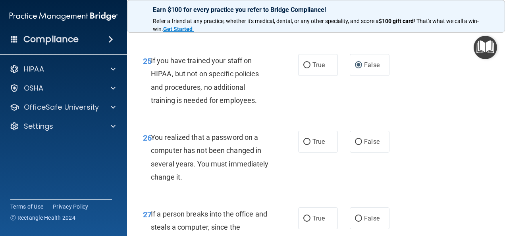
scroll to position [2017, 0]
click at [304, 144] on input "True" at bounding box center [306, 141] width 7 height 6
radio input "true"
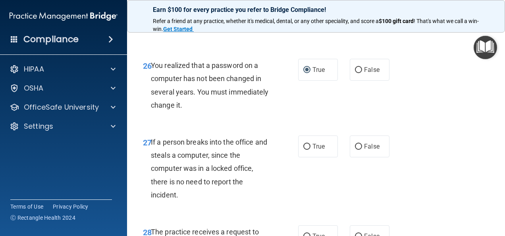
scroll to position [2090, 0]
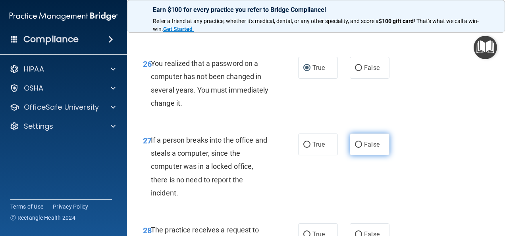
click at [355, 148] on input "False" at bounding box center [358, 145] width 7 height 6
radio input "true"
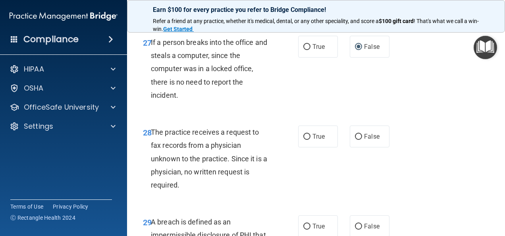
scroll to position [2189, 0]
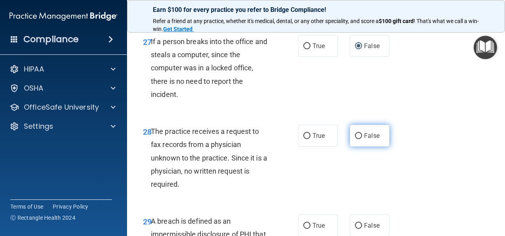
click at [356, 139] on input "False" at bounding box center [358, 136] width 7 height 6
radio input "true"
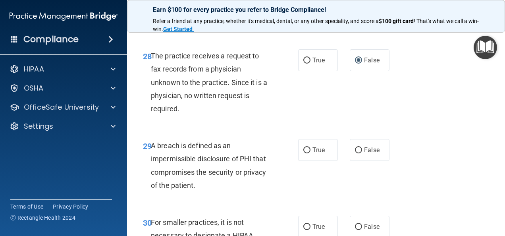
scroll to position [2265, 0]
click at [304, 153] on input "True" at bounding box center [306, 150] width 7 height 6
radio input "true"
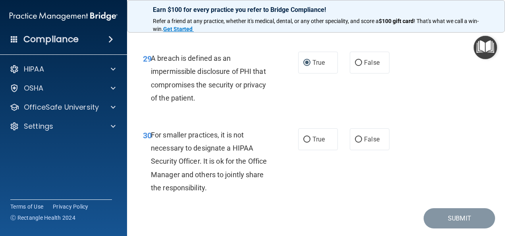
scroll to position [2352, 0]
click at [350, 150] on label "False" at bounding box center [370, 139] width 40 height 22
click at [355, 142] on input "False" at bounding box center [358, 139] width 7 height 6
radio input "true"
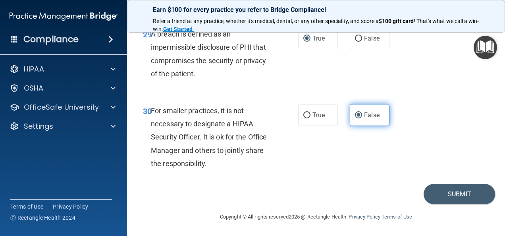
scroll to position [2386, 0]
click at [430, 190] on button "Submit" at bounding box center [458, 194] width 71 height 20
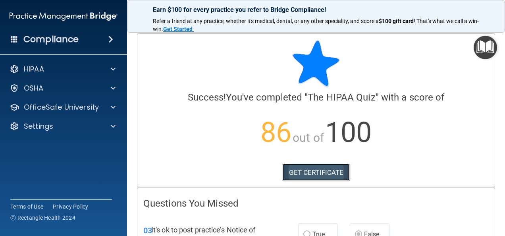
click at [337, 171] on link "GET CERTIFICATE" at bounding box center [316, 171] width 68 height 17
click at [482, 49] on img "Open Resource Center" at bounding box center [484, 47] width 23 height 23
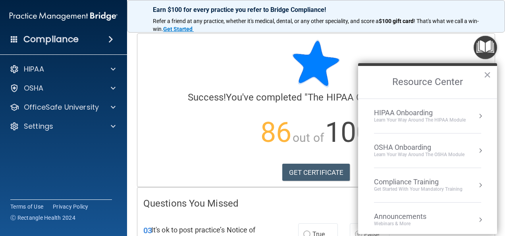
click at [442, 177] on div "Compliance Training" at bounding box center [418, 181] width 88 height 9
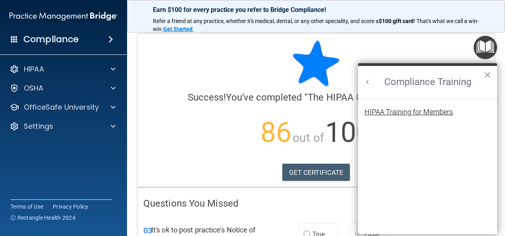
click at [430, 114] on div "HIPAA Training for Members" at bounding box center [408, 111] width 88 height 7
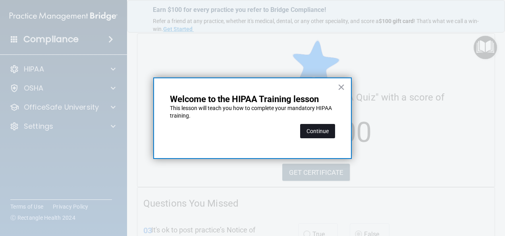
click at [324, 130] on button "Continue" at bounding box center [317, 131] width 35 height 14
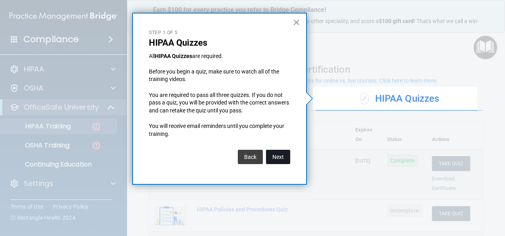
click at [286, 160] on button "Next" at bounding box center [278, 157] width 24 height 14
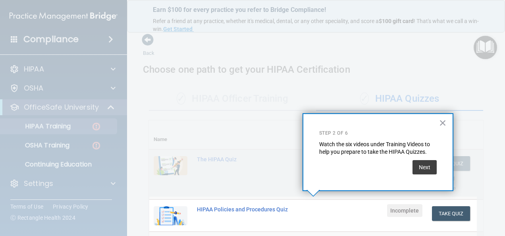
scroll to position [171, 0]
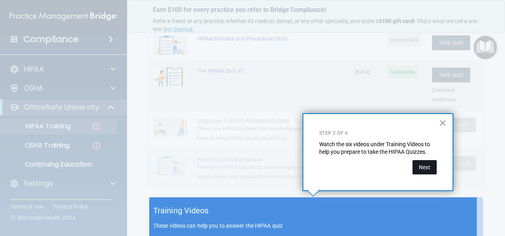
click at [432, 162] on button "Next" at bounding box center [424, 167] width 24 height 14
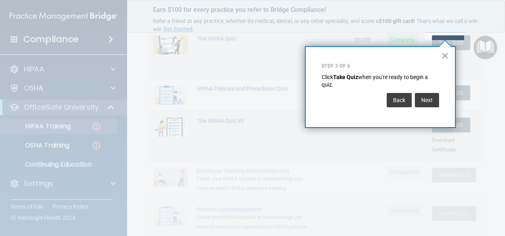
click at [447, 55] on button "×" at bounding box center [445, 55] width 8 height 13
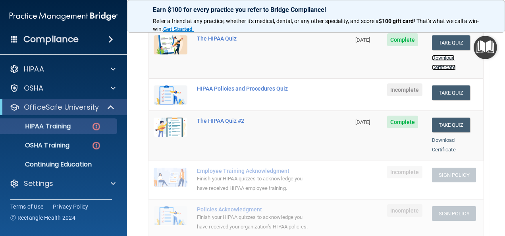
click at [447, 55] on link "Download Certificate" at bounding box center [444, 62] width 24 height 15
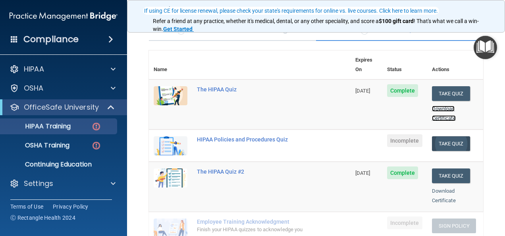
scroll to position [70, 0]
click at [454, 136] on button "Take Quiz" at bounding box center [451, 143] width 38 height 15
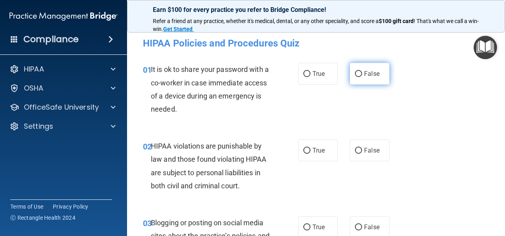
click at [355, 76] on input "False" at bounding box center [358, 74] width 7 height 6
radio input "true"
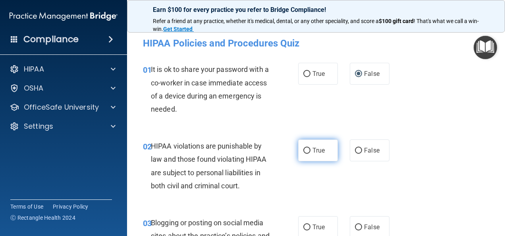
click at [303, 148] on input "True" at bounding box center [306, 151] width 7 height 6
radio input "true"
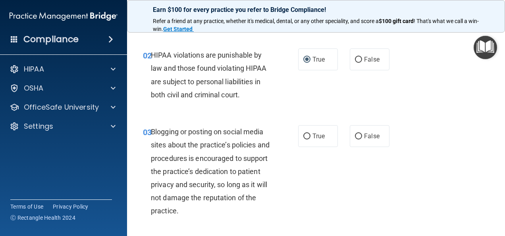
scroll to position [91, 0]
click at [304, 139] on label "True" at bounding box center [318, 136] width 40 height 22
click at [304, 139] on input "True" at bounding box center [306, 136] width 7 height 6
radio input "true"
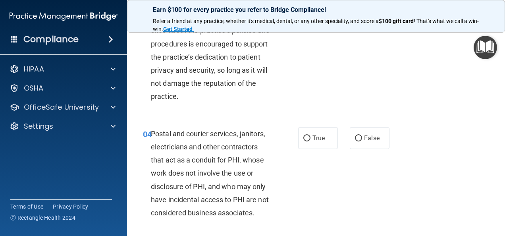
click at [297, 184] on div "04 Postal and courier services, janitors, electricians and other contractors th…" at bounding box center [220, 175] width 179 height 96
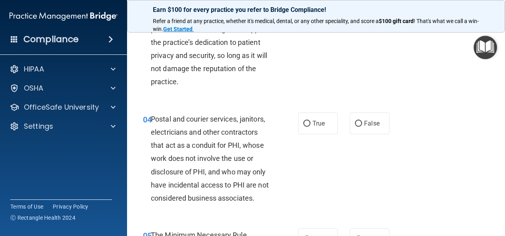
scroll to position [236, 0]
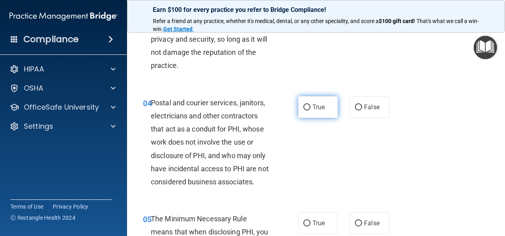
click at [304, 109] on input "True" at bounding box center [306, 107] width 7 height 6
radio input "true"
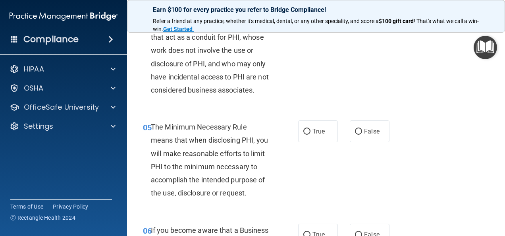
scroll to position [332, 0]
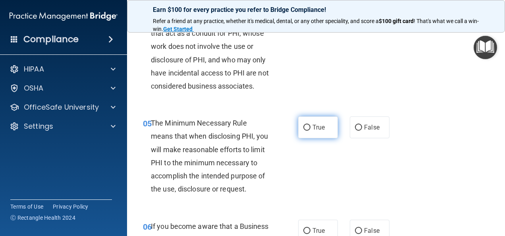
click at [303, 131] on input "True" at bounding box center [306, 128] width 7 height 6
radio input "true"
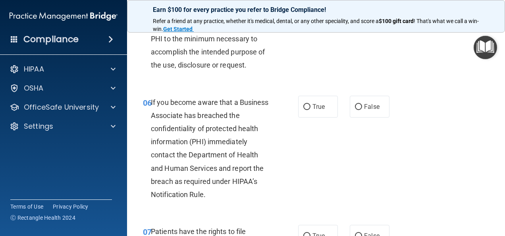
scroll to position [456, 0]
click at [303, 117] on label "True" at bounding box center [318, 106] width 40 height 22
click at [303, 109] on input "True" at bounding box center [306, 107] width 7 height 6
radio input "true"
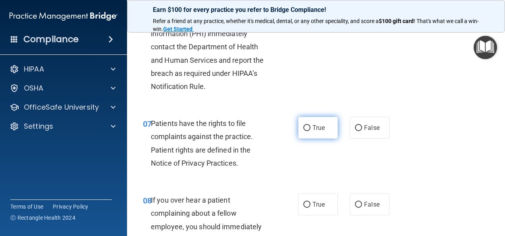
scroll to position [564, 0]
click at [303, 138] on label "True" at bounding box center [318, 127] width 40 height 22
click at [303, 131] on input "True" at bounding box center [306, 128] width 7 height 6
radio input "true"
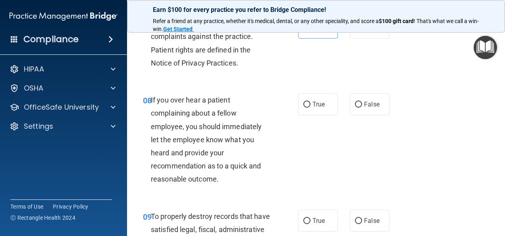
scroll to position [664, 0]
click at [357, 107] on input "False" at bounding box center [358, 104] width 7 height 6
radio input "true"
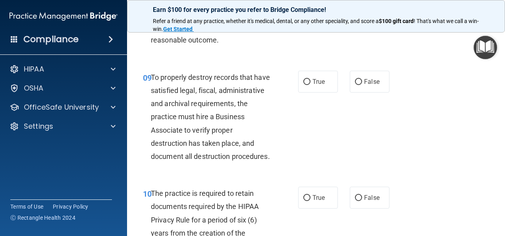
scroll to position [808, 0]
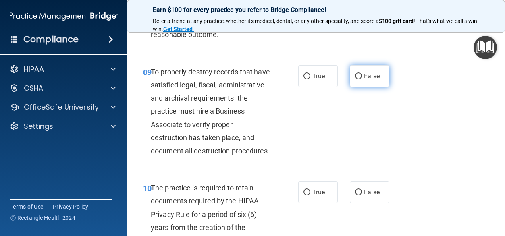
click at [355, 79] on input "False" at bounding box center [358, 76] width 7 height 6
radio input "true"
click at [355, 79] on input "False" at bounding box center [358, 76] width 7 height 6
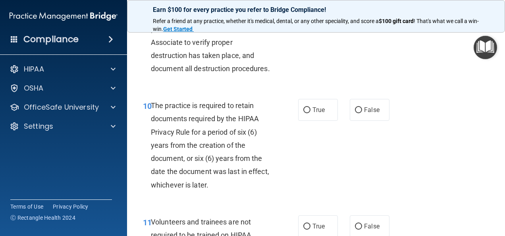
scroll to position [890, 0]
click at [306, 113] on input "True" at bounding box center [306, 110] width 7 height 6
radio input "true"
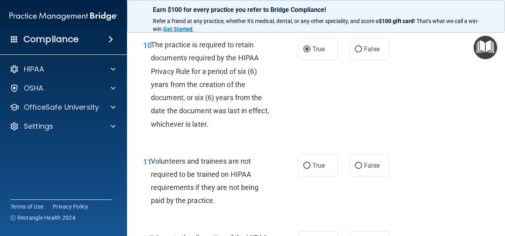
scroll to position [957, 0]
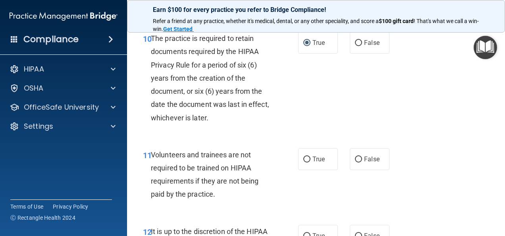
click at [272, 201] on div "Volunteers and trainees are not required to be trained on HIPAA requirements if…" at bounding box center [213, 174] width 125 height 53
click at [277, 205] on div "11 Volunteers and trainees are not required to be trained on HIPAA requirements…" at bounding box center [220, 176] width 179 height 57
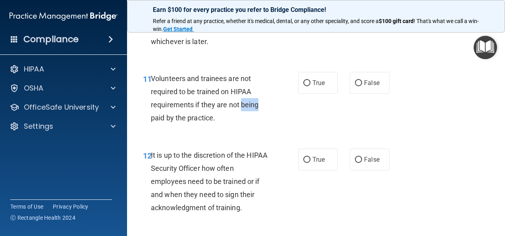
scroll to position [1032, 0]
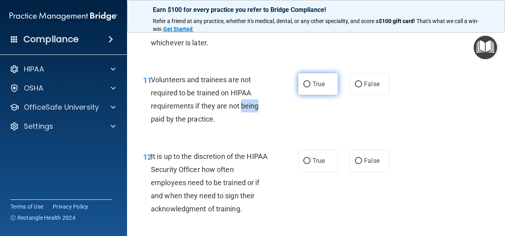
click at [304, 87] on input "True" at bounding box center [306, 84] width 7 height 6
radio input "true"
click at [304, 87] on input "True" at bounding box center [306, 84] width 7 height 6
drag, startPoint x: 304, startPoint y: 123, endPoint x: 353, endPoint y: 121, distance: 50.0
click at [355, 87] on input "False" at bounding box center [358, 84] width 7 height 6
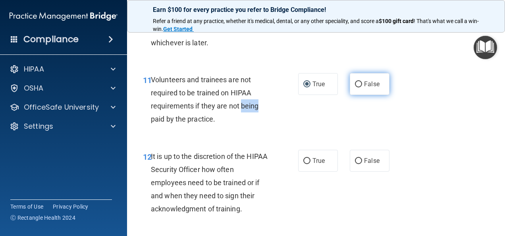
radio input "true"
radio input "false"
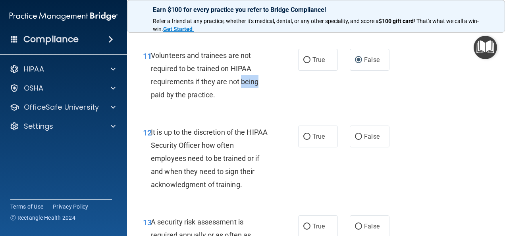
scroll to position [1058, 0]
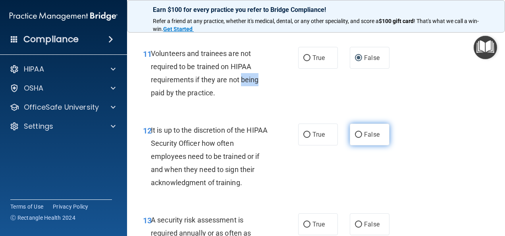
click at [355, 138] on input "False" at bounding box center [358, 135] width 7 height 6
radio input "true"
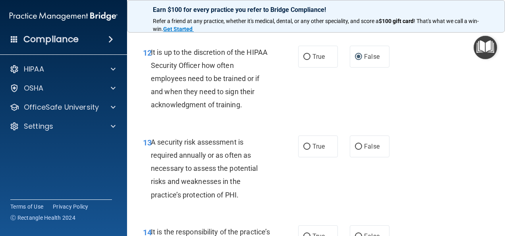
scroll to position [1135, 0]
click at [286, 206] on div "13 A security risk assessment is required annually or as often as necessary to …" at bounding box center [220, 171] width 179 height 70
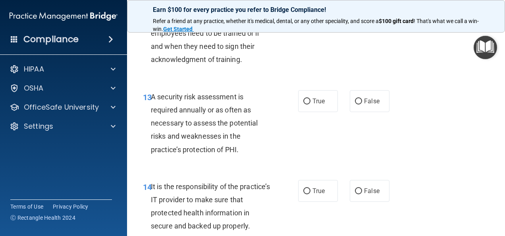
scroll to position [1181, 0]
click at [299, 111] on label "True" at bounding box center [318, 101] width 40 height 22
click at [303, 104] on input "True" at bounding box center [306, 101] width 7 height 6
radio input "true"
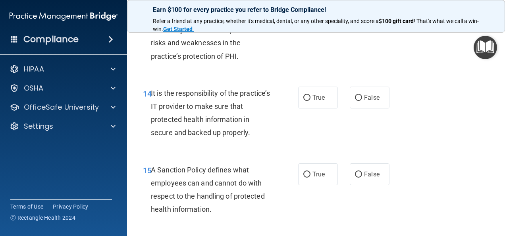
scroll to position [1280, 0]
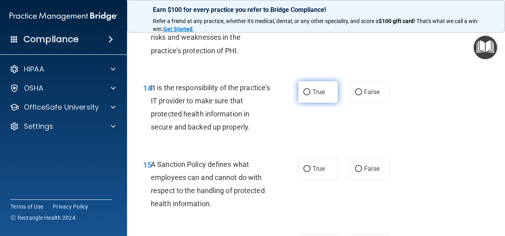
click at [302, 103] on label "True" at bounding box center [318, 92] width 40 height 22
click at [303, 95] on input "True" at bounding box center [306, 92] width 7 height 6
radio input "true"
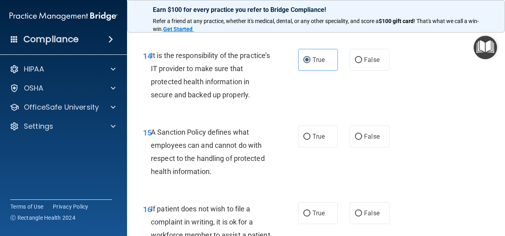
scroll to position [1325, 0]
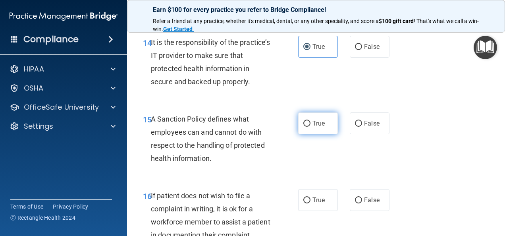
click at [303, 127] on input "True" at bounding box center [306, 124] width 7 height 6
radio input "true"
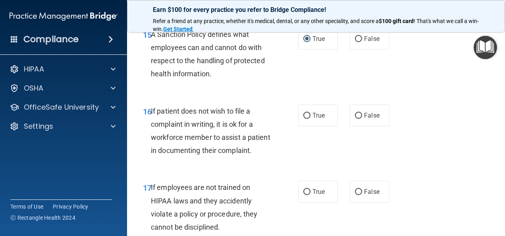
scroll to position [1410, 0]
click at [355, 118] on input "False" at bounding box center [358, 115] width 7 height 6
radio input "true"
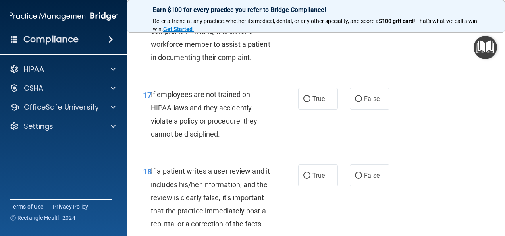
scroll to position [1503, 0]
click at [303, 102] on input "True" at bounding box center [306, 99] width 7 height 6
radio input "true"
click at [355, 102] on input "False" at bounding box center [358, 99] width 7 height 6
radio input "true"
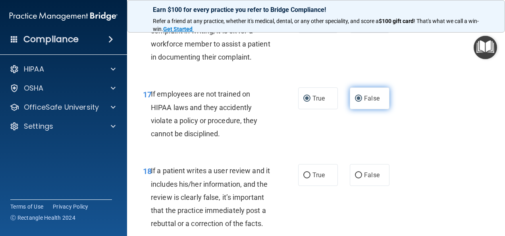
radio input "false"
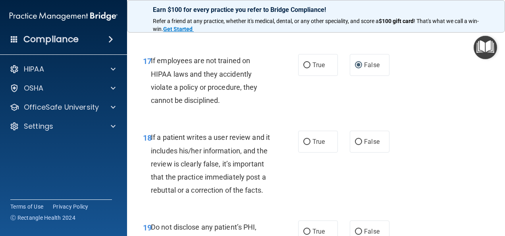
scroll to position [1537, 0]
click at [280, 199] on div "18 If a patient writes a user review and it includes his/her information, and t…" at bounding box center [220, 165] width 179 height 70
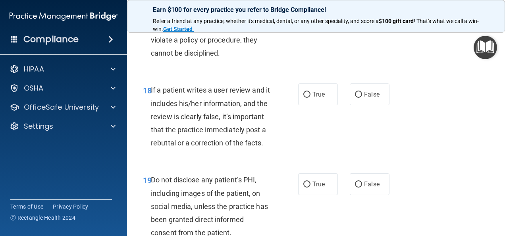
scroll to position [1586, 0]
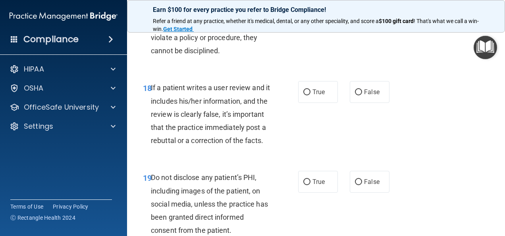
click at [280, 151] on div "18 If a patient writes a user review and it includes his/her information, and t…" at bounding box center [220, 116] width 179 height 70
click at [350, 103] on label "False" at bounding box center [370, 92] width 40 height 22
click at [355, 95] on input "False" at bounding box center [358, 92] width 7 height 6
radio input "true"
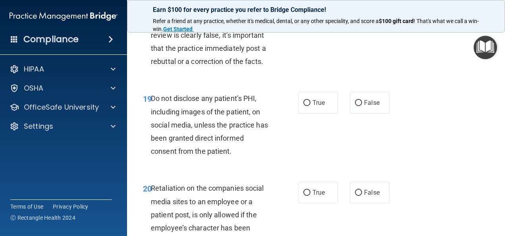
scroll to position [1669, 0]
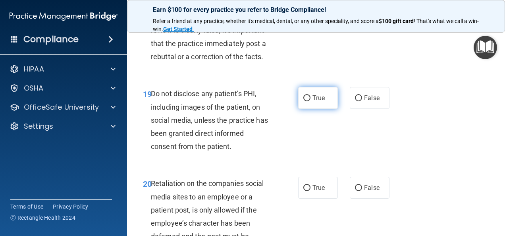
click at [308, 109] on label "True" at bounding box center [318, 98] width 40 height 22
click at [308, 101] on input "True" at bounding box center [306, 98] width 7 height 6
radio input "true"
click at [303, 101] on input "True" at bounding box center [306, 98] width 7 height 6
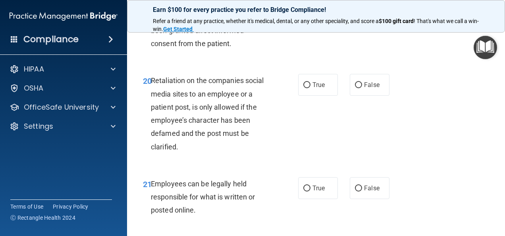
scroll to position [1773, 0]
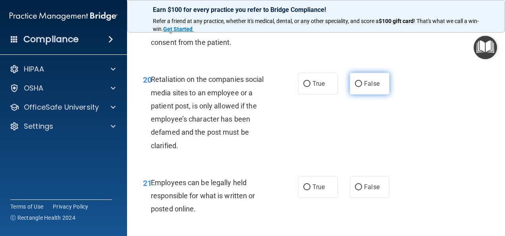
click at [357, 87] on input "False" at bounding box center [358, 84] width 7 height 6
radio input "true"
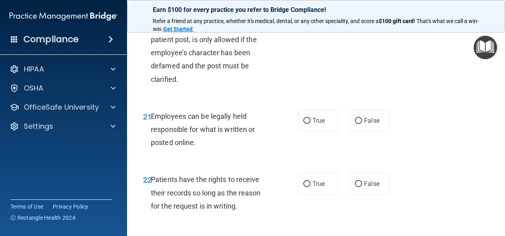
scroll to position [1840, 0]
click at [280, 153] on div "21 Employees can be legally held responsible for what is written or posted onli…" at bounding box center [220, 131] width 179 height 44
click at [303, 123] on input "True" at bounding box center [306, 120] width 7 height 6
radio input "true"
click at [303, 123] on input "True" at bounding box center [306, 120] width 7 height 6
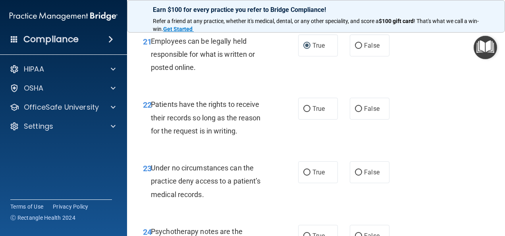
scroll to position [1915, 0]
click at [305, 111] on input "True" at bounding box center [306, 109] width 7 height 6
radio input "true"
click at [277, 141] on div "22 Patients have the rights to receive their records so long as the reason for …" at bounding box center [220, 119] width 179 height 44
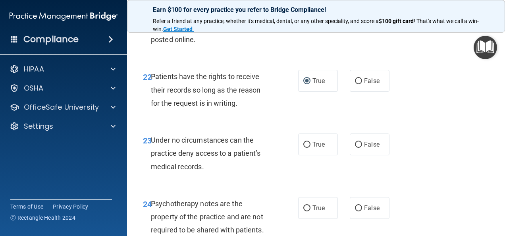
scroll to position [1947, 0]
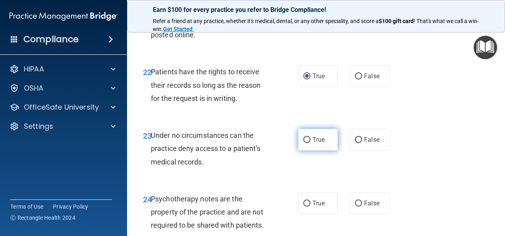
click at [304, 143] on input "True" at bounding box center [306, 140] width 7 height 6
radio input "true"
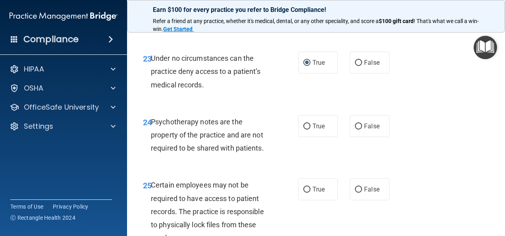
scroll to position [2027, 0]
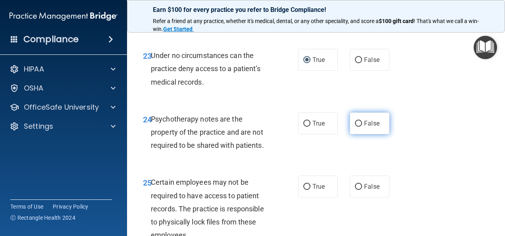
click at [355, 127] on input "False" at bounding box center [358, 124] width 7 height 6
radio input "true"
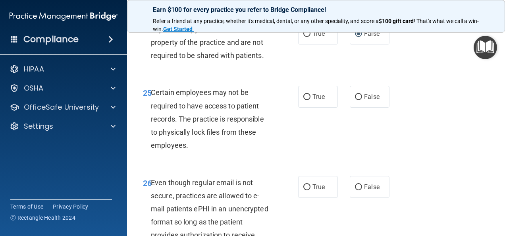
scroll to position [2117, 0]
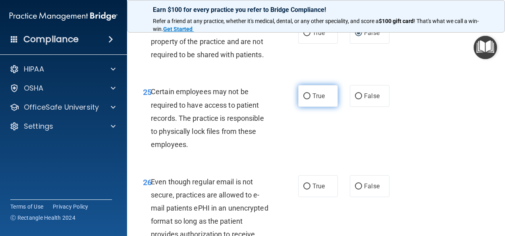
click at [303, 99] on input "True" at bounding box center [306, 96] width 7 height 6
radio input "true"
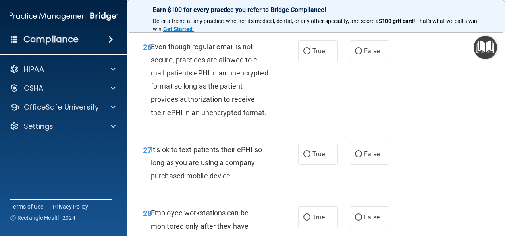
scroll to position [2253, 0]
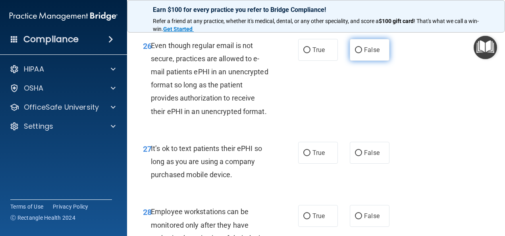
click at [355, 53] on input "False" at bounding box center [358, 50] width 7 height 6
radio input "true"
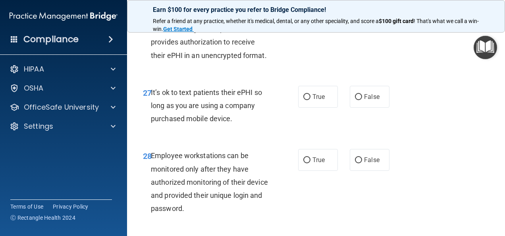
scroll to position [2311, 0]
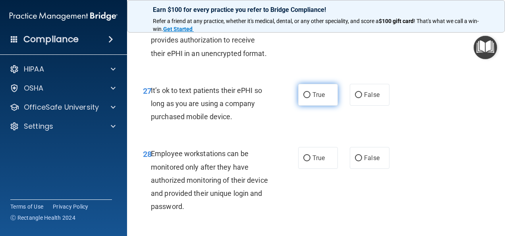
click at [305, 98] on input "True" at bounding box center [306, 95] width 7 height 6
radio input "true"
radio input "false"
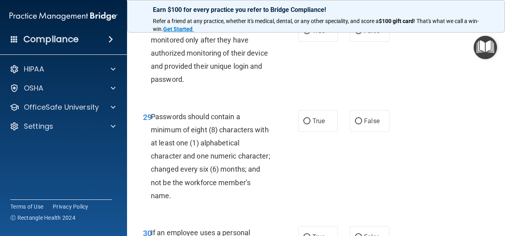
scroll to position [2439, 0]
click at [312, 34] on span "True" at bounding box center [318, 31] width 12 height 8
click at [310, 34] on input "True" at bounding box center [306, 31] width 7 height 6
radio input "true"
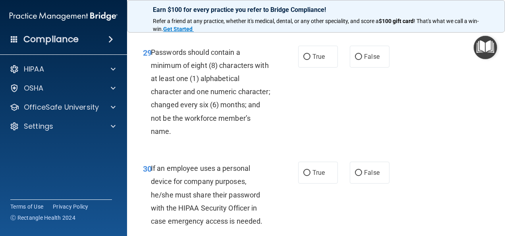
scroll to position [2504, 0]
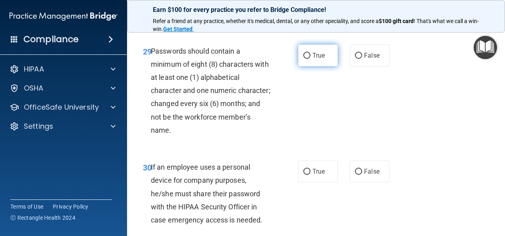
click at [305, 59] on input "True" at bounding box center [306, 56] width 7 height 6
radio input "true"
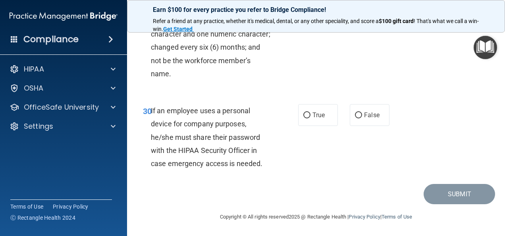
scroll to position [2624, 0]
click at [303, 118] on input "True" at bounding box center [306, 115] width 7 height 6
radio input "true"
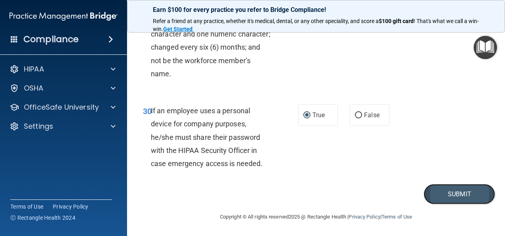
click at [425, 204] on button "Submit" at bounding box center [458, 194] width 71 height 20
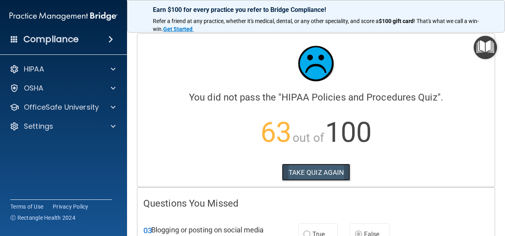
click at [313, 172] on button "TAKE QUIZ AGAIN" at bounding box center [316, 171] width 69 height 17
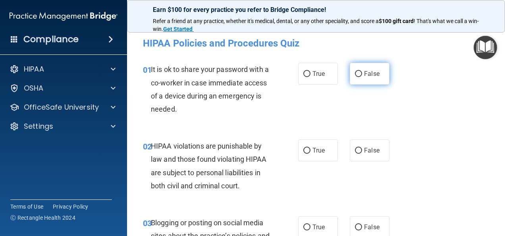
click at [355, 72] on input "False" at bounding box center [358, 74] width 7 height 6
radio input "true"
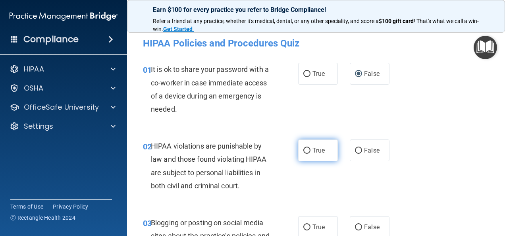
click at [304, 152] on input "True" at bounding box center [306, 151] width 7 height 6
radio input "true"
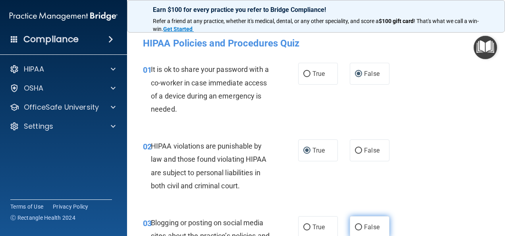
click at [355, 226] on input "False" at bounding box center [358, 227] width 7 height 6
radio input "true"
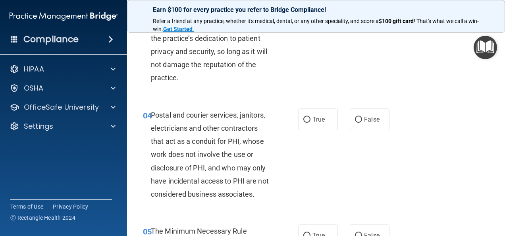
scroll to position [245, 0]
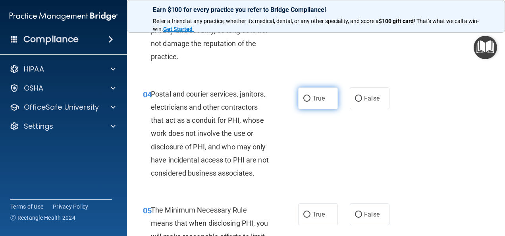
click at [303, 98] on input "True" at bounding box center [306, 99] width 7 height 6
radio input "true"
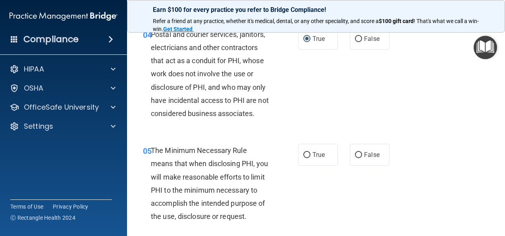
scroll to position [306, 0]
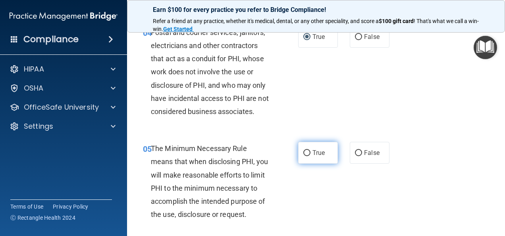
click at [303, 156] on input "True" at bounding box center [306, 153] width 7 height 6
radio input "true"
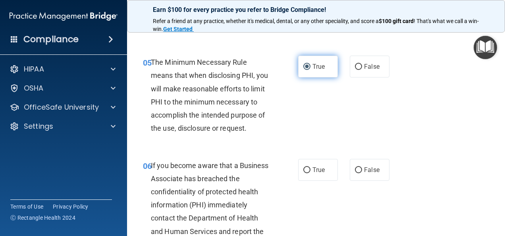
scroll to position [414, 0]
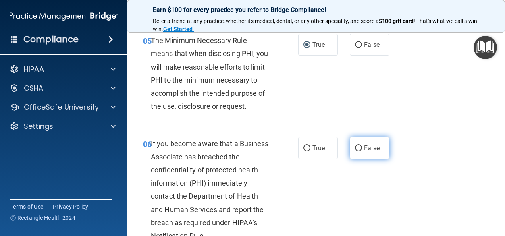
click at [355, 151] on input "False" at bounding box center [358, 148] width 7 height 6
radio input "true"
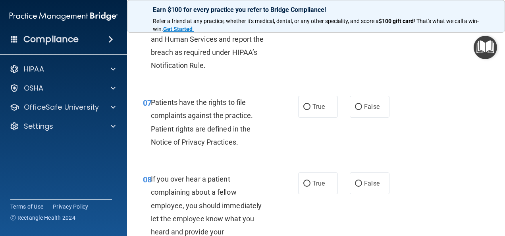
scroll to position [585, 0]
click at [303, 109] on input "True" at bounding box center [306, 107] width 7 height 6
radio input "true"
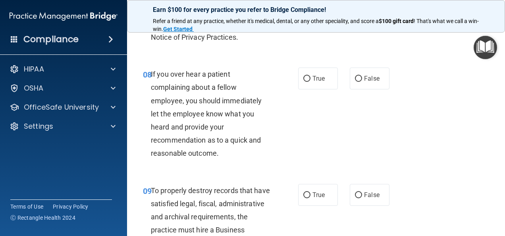
scroll to position [690, 0]
click at [355, 81] on input "False" at bounding box center [358, 78] width 7 height 6
radio input "true"
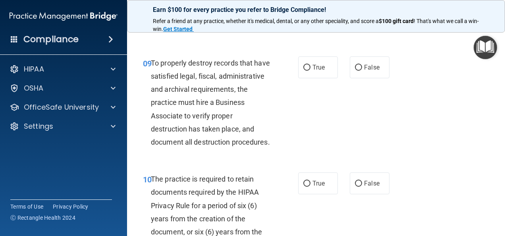
scroll to position [817, 0]
click at [355, 70] on input "False" at bounding box center [358, 67] width 7 height 6
radio input "true"
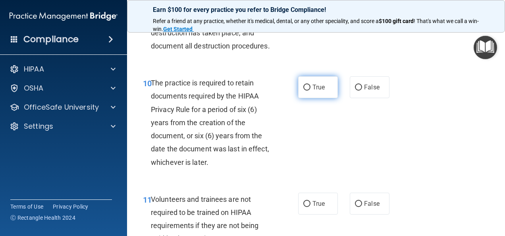
scroll to position [913, 0]
click at [304, 90] on input "True" at bounding box center [306, 87] width 7 height 6
radio input "true"
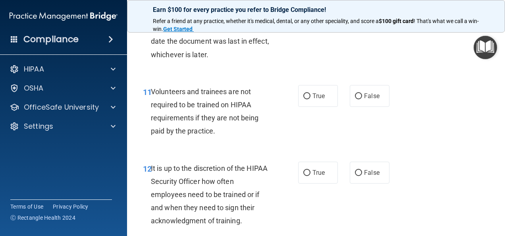
scroll to position [1021, 0]
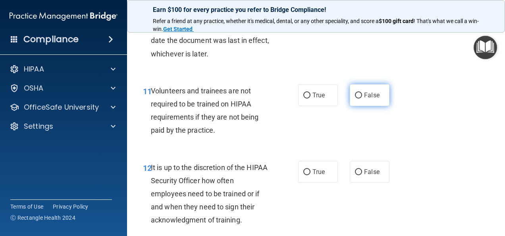
click at [355, 98] on input "False" at bounding box center [358, 95] width 7 height 6
radio input "true"
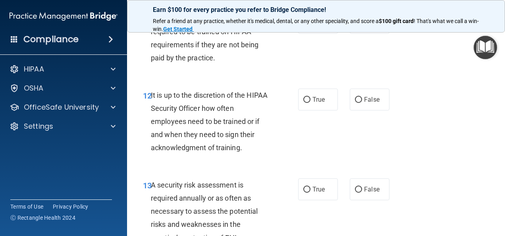
scroll to position [1113, 0]
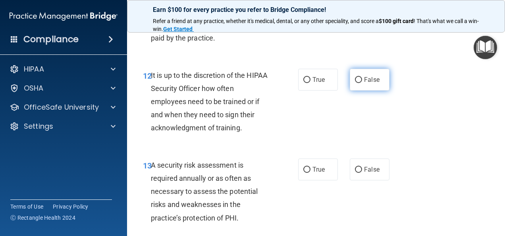
click at [355, 83] on input "False" at bounding box center [358, 80] width 7 height 6
radio input "true"
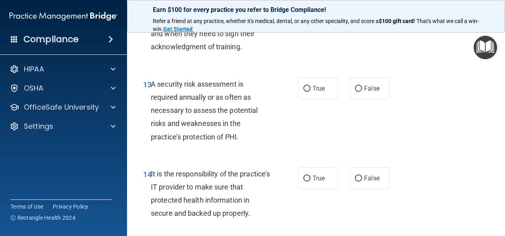
scroll to position [1194, 0]
click at [306, 91] on input "True" at bounding box center [306, 88] width 7 height 6
radio input "true"
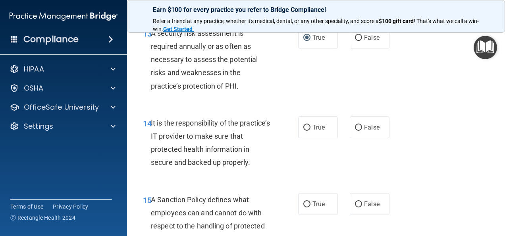
scroll to position [1245, 0]
click at [355, 130] on input "False" at bounding box center [358, 127] width 7 height 6
radio input "true"
click at [355, 130] on input "False" at bounding box center [358, 127] width 7 height 6
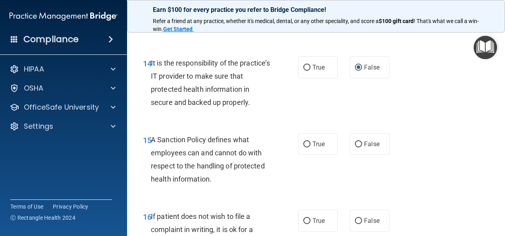
scroll to position [1306, 0]
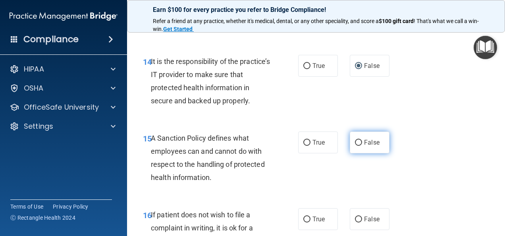
click at [355, 146] on input "False" at bounding box center [358, 143] width 7 height 6
radio input "true"
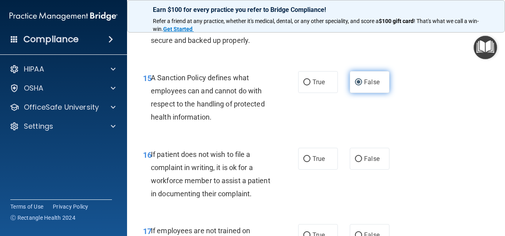
scroll to position [1369, 0]
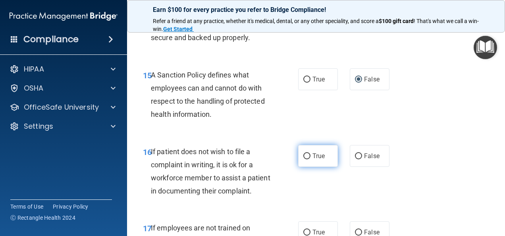
click at [304, 159] on input "True" at bounding box center [306, 156] width 7 height 6
radio input "true"
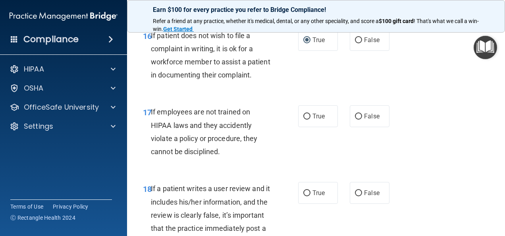
scroll to position [1500, 0]
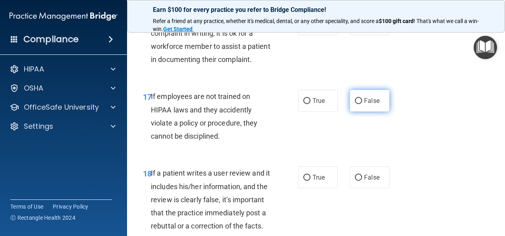
click at [355, 104] on input "False" at bounding box center [358, 101] width 7 height 6
radio input "true"
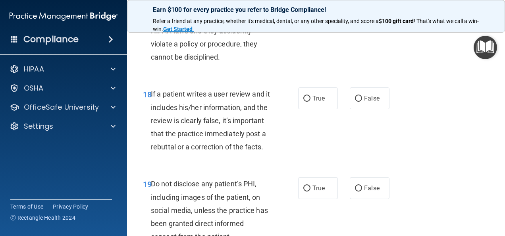
scroll to position [1584, 0]
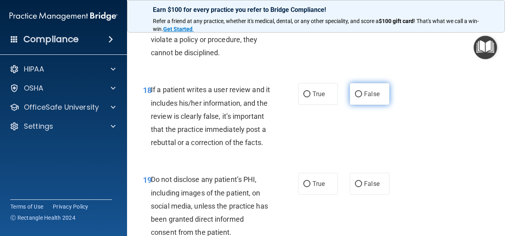
click at [354, 105] on label "False" at bounding box center [370, 94] width 40 height 22
click at [355, 97] on input "False" at bounding box center [358, 94] width 7 height 6
radio input "true"
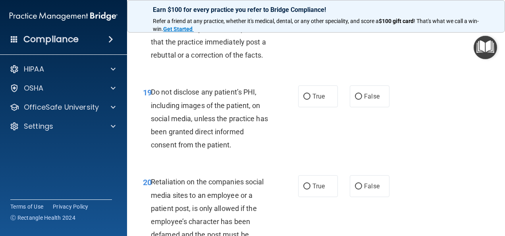
scroll to position [1673, 0]
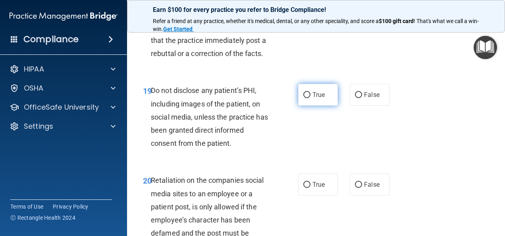
click at [304, 98] on input "True" at bounding box center [306, 95] width 7 height 6
radio input "true"
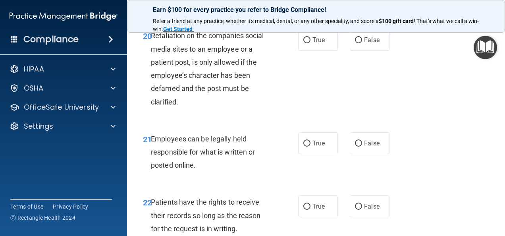
scroll to position [1817, 0]
click at [359, 50] on label "False" at bounding box center [370, 40] width 40 height 22
click at [359, 43] on input "False" at bounding box center [358, 40] width 7 height 6
radio input "true"
click at [321, 121] on div "20 Retaliation on the companies social media sites to an employee or a patient …" at bounding box center [316, 70] width 358 height 103
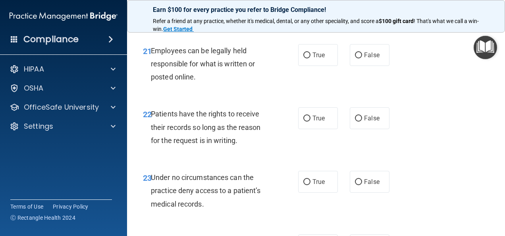
scroll to position [1922, 0]
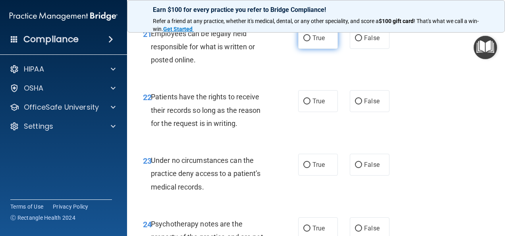
click at [302, 49] on label "True" at bounding box center [318, 38] width 40 height 22
click at [303, 41] on input "True" at bounding box center [306, 38] width 7 height 6
radio input "true"
drag, startPoint x: 352, startPoint y: 165, endPoint x: 260, endPoint y: 165, distance: 91.2
click at [260, 130] on div "Patients have the rights to receive their records so long as the reason for the…" at bounding box center [213, 110] width 125 height 40
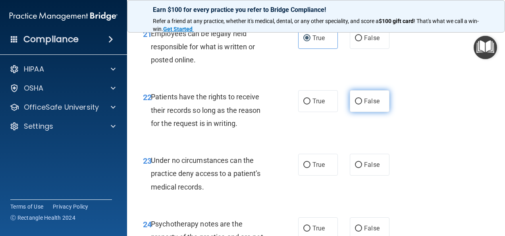
click at [355, 104] on input "False" at bounding box center [358, 101] width 7 height 6
radio input "true"
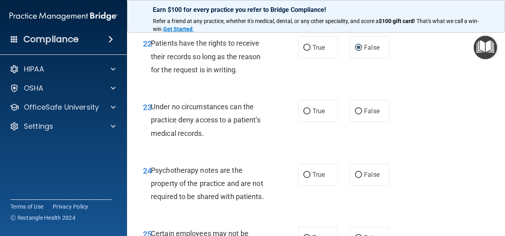
scroll to position [1976, 0]
click at [355, 114] on input "False" at bounding box center [358, 111] width 7 height 6
radio input "true"
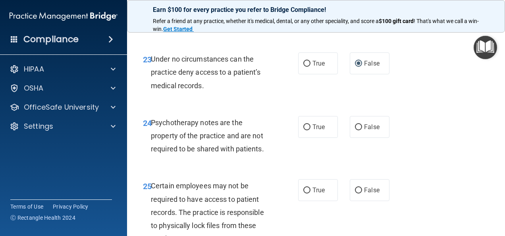
scroll to position [2024, 0]
click at [303, 130] on input "True" at bounding box center [306, 127] width 7 height 6
radio input "true"
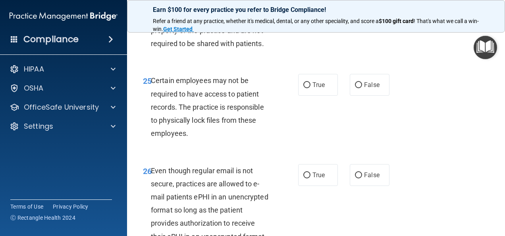
scroll to position [2133, 0]
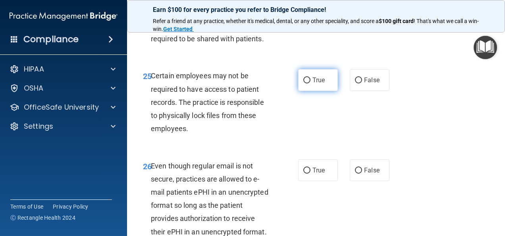
click at [299, 91] on label "True" at bounding box center [318, 80] width 40 height 22
click at [303, 83] on input "True" at bounding box center [306, 80] width 7 height 6
radio input "true"
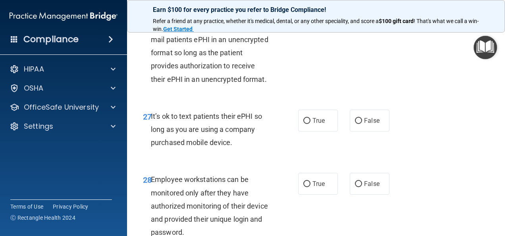
scroll to position [2286, 0]
click at [356, 123] on input "False" at bounding box center [358, 120] width 7 height 6
radio input "true"
click at [355, 21] on input "False" at bounding box center [358, 18] width 7 height 6
radio input "true"
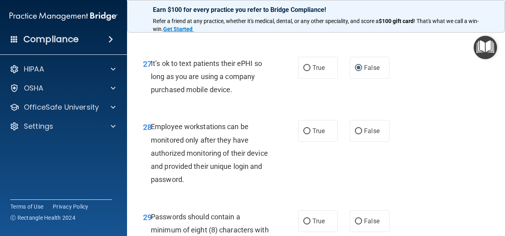
scroll to position [2359, 0]
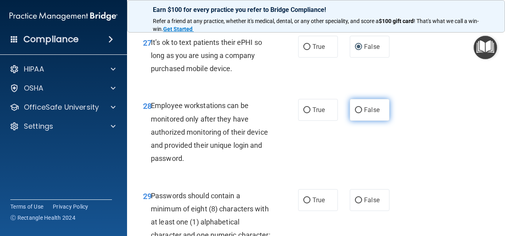
click at [357, 113] on input "False" at bounding box center [358, 110] width 7 height 6
radio input "true"
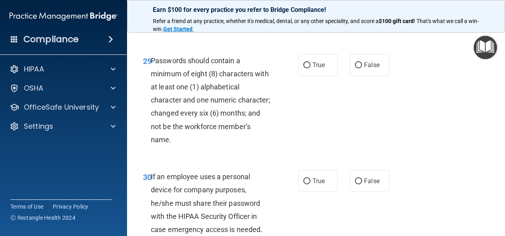
scroll to position [2496, 0]
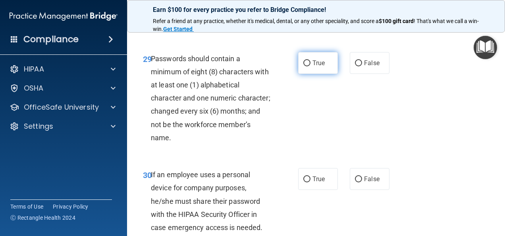
click at [303, 66] on input "True" at bounding box center [306, 63] width 7 height 6
radio input "true"
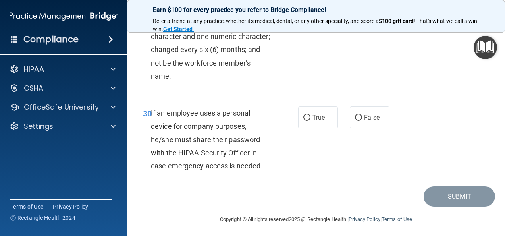
scroll to position [2558, 0]
click at [355, 120] on input "False" at bounding box center [358, 117] width 7 height 6
radio input "true"
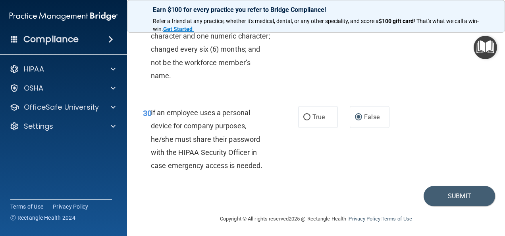
scroll to position [2639, 0]
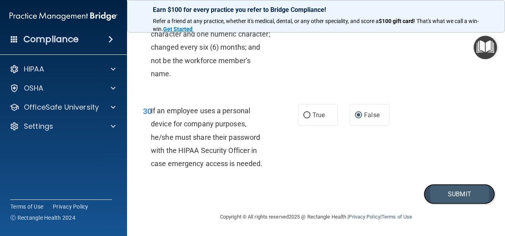
click at [430, 191] on button "Submit" at bounding box center [458, 194] width 71 height 20
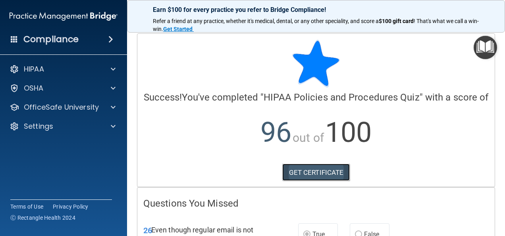
click at [324, 181] on link "GET CERTIFICATE" at bounding box center [316, 171] width 68 height 17
click at [485, 53] on img "Open Resource Center" at bounding box center [484, 47] width 23 height 23
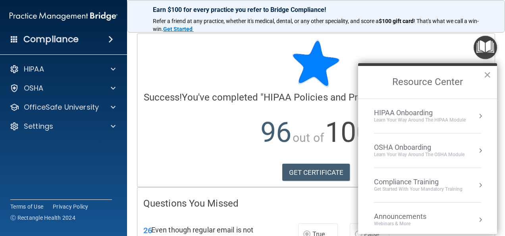
click at [442, 177] on div "Compliance Training" at bounding box center [418, 181] width 88 height 9
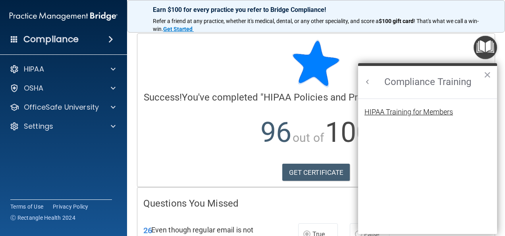
click at [430, 108] on div "HIPAA Training for Members" at bounding box center [408, 111] width 88 height 7
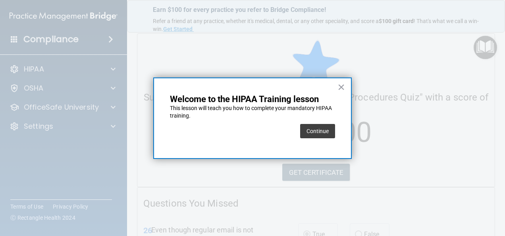
click at [331, 122] on div "Continue" at bounding box center [317, 131] width 35 height 22
click at [325, 133] on button "Continue" at bounding box center [317, 131] width 35 height 14
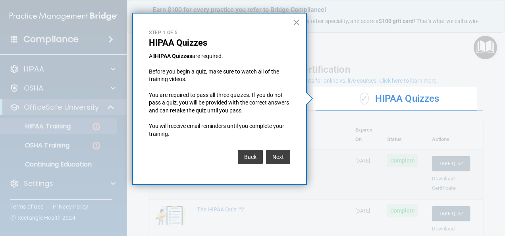
click at [290, 156] on div "× Step 1 of 5 HIPAA Quizzes All HIPAA Quizzes are required. Before you begin a …" at bounding box center [219, 99] width 175 height 172
click at [290, 156] on button "Next" at bounding box center [278, 157] width 24 height 14
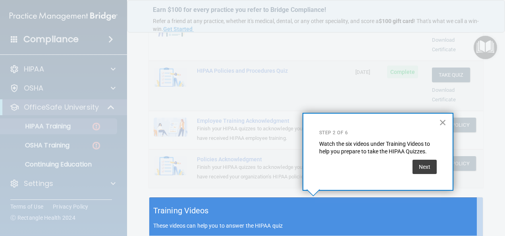
click at [442, 123] on button "×" at bounding box center [443, 122] width 8 height 13
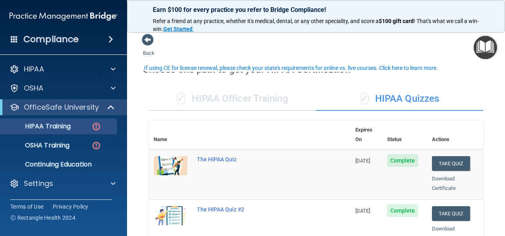
scroll to position [141, 0]
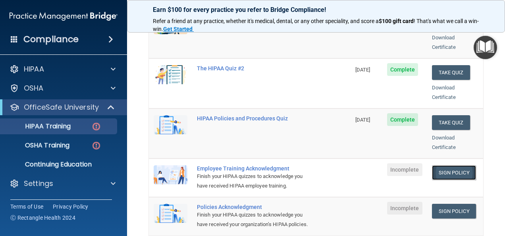
click at [450, 165] on link "Sign Policy" at bounding box center [454, 172] width 44 height 15
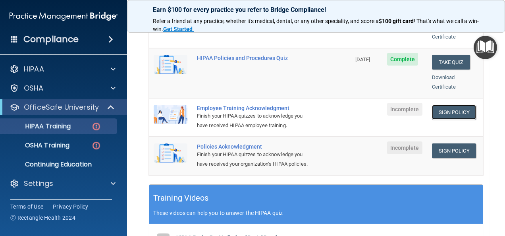
scroll to position [202, 0]
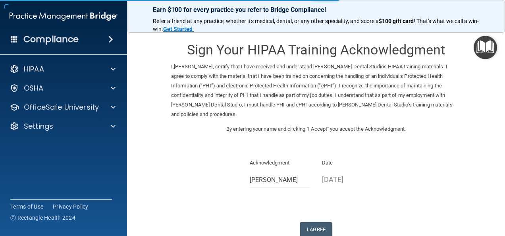
scroll to position [42, 0]
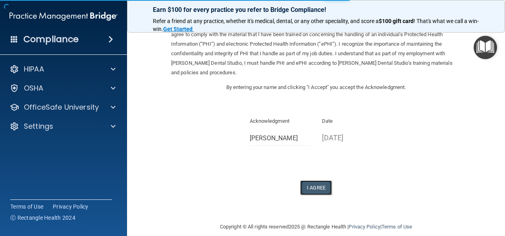
click at [309, 180] on button "I Agree" at bounding box center [316, 187] width 32 height 15
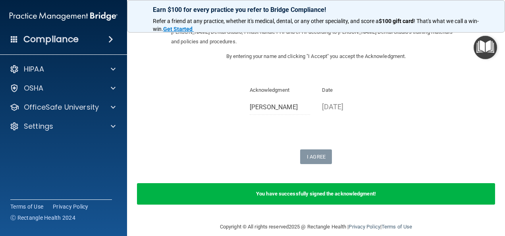
scroll to position [0, 0]
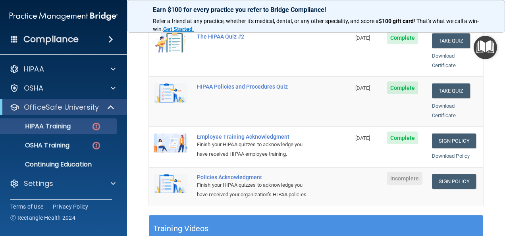
scroll to position [174, 0]
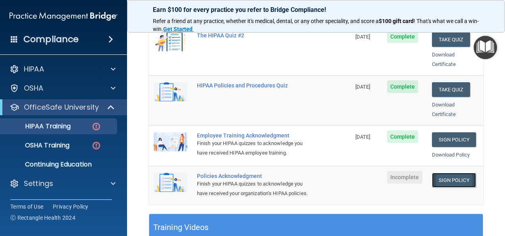
click at [443, 173] on link "Sign Policy" at bounding box center [454, 180] width 44 height 15
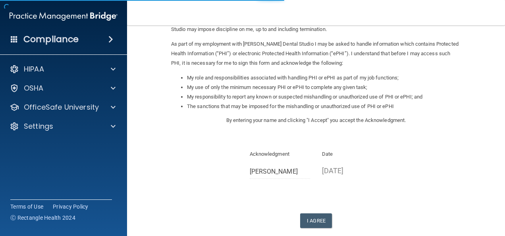
scroll to position [85, 0]
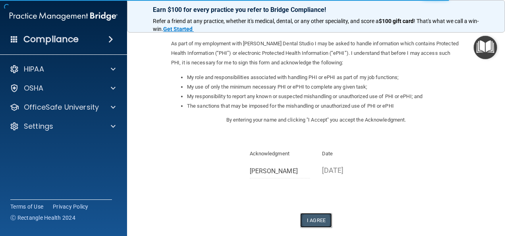
click at [312, 220] on button "I Agree" at bounding box center [316, 220] width 32 height 15
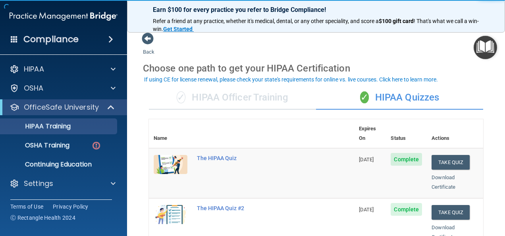
scroll to position [2, 0]
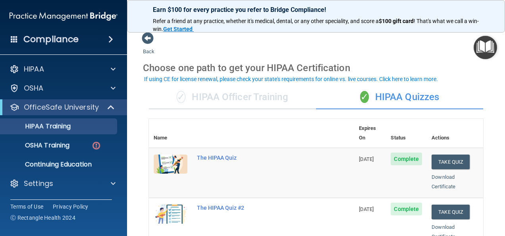
click at [231, 78] on div "If using CE for license renewal, please check your state's requirements for onl…" at bounding box center [291, 79] width 294 height 6
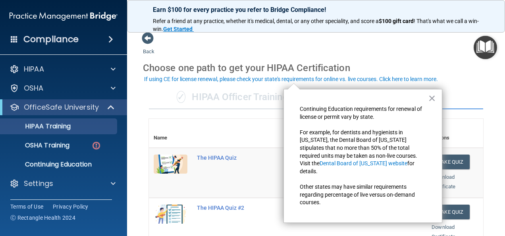
drag, startPoint x: 431, startPoint y: 95, endPoint x: 454, endPoint y: 78, distance: 28.4
drag, startPoint x: 454, startPoint y: 78, endPoint x: 483, endPoint y: 94, distance: 33.6
click at [483, 94] on main "Back Choose one path to get your HIPAA Certification ✓ HIPAA Officer Training ✓…" at bounding box center [316, 130] width 378 height 210
click at [429, 97] on button "×" at bounding box center [432, 98] width 8 height 13
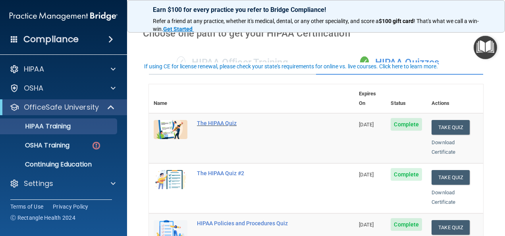
scroll to position [0, 0]
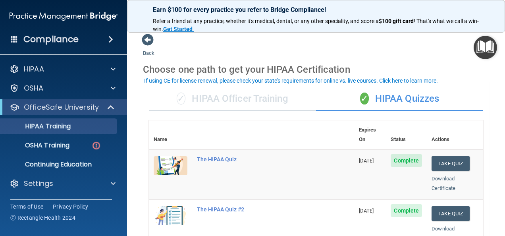
click at [207, 79] on div "If using CE for license renewal, please check your state's requirements for onl…" at bounding box center [291, 81] width 294 height 6
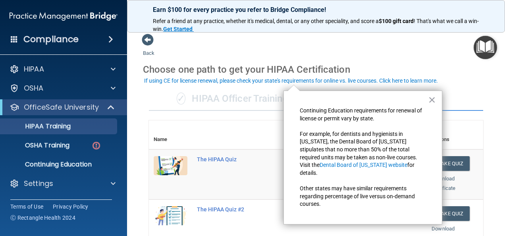
click at [207, 79] on div "If using CE for license renewal, please check your state's requirements for onl…" at bounding box center [291, 81] width 294 height 6
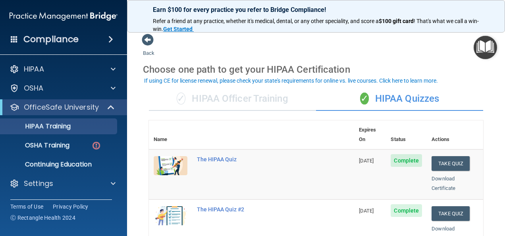
click at [310, 81] on div "If using CE for license renewal, please check your state's requirements for onl…" at bounding box center [291, 81] width 294 height 6
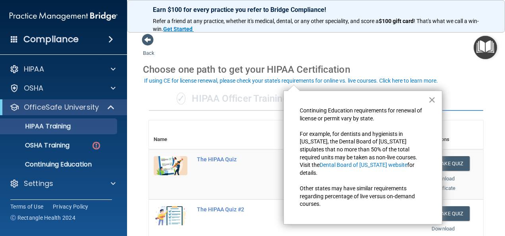
click at [434, 100] on button "×" at bounding box center [432, 99] width 8 height 13
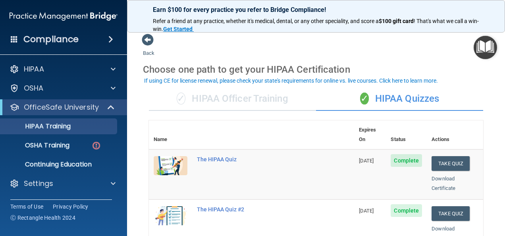
click at [409, 78] on div "If using CE for license renewal, please check your state's requirements for onl…" at bounding box center [291, 81] width 294 height 6
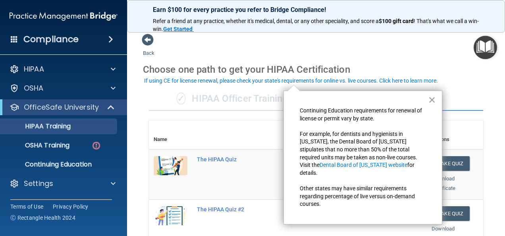
click at [409, 78] on div "If using CE for license renewal, please check your state's requirements for onl…" at bounding box center [291, 81] width 294 height 6
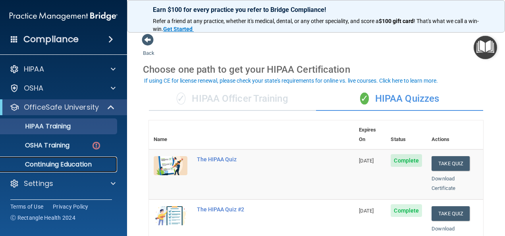
click at [92, 167] on p "Continuing Education" at bounding box center [59, 164] width 108 height 8
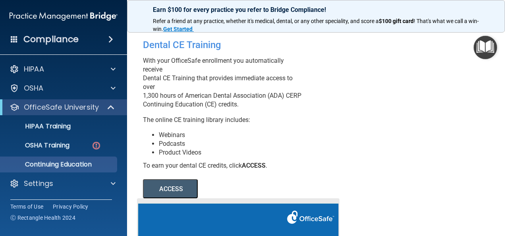
click at [178, 198] on button "ACCESS" at bounding box center [170, 188] width 55 height 19
